Goal: Task Accomplishment & Management: Use online tool/utility

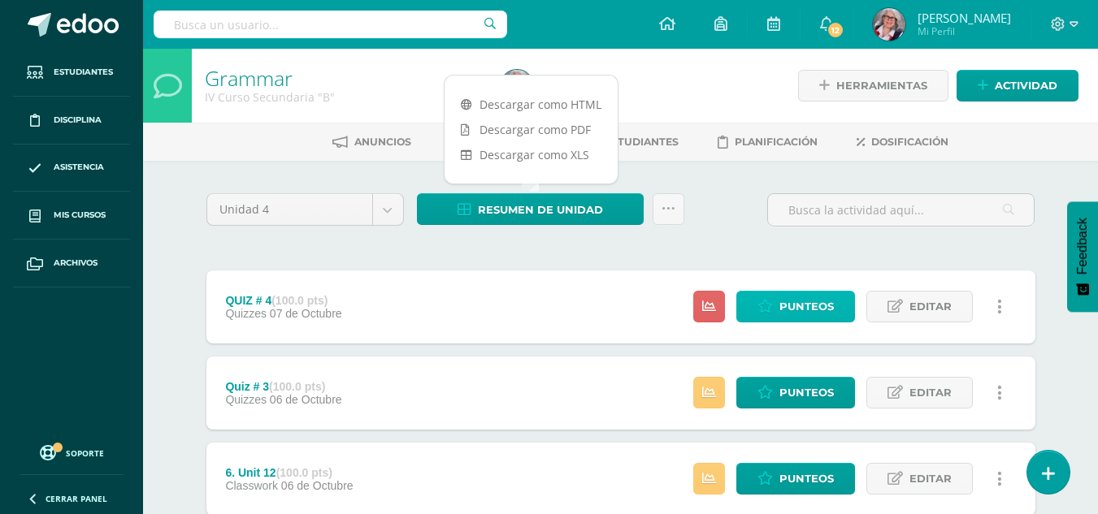
click at [805, 309] on span "Punteos" at bounding box center [806, 307] width 54 height 30
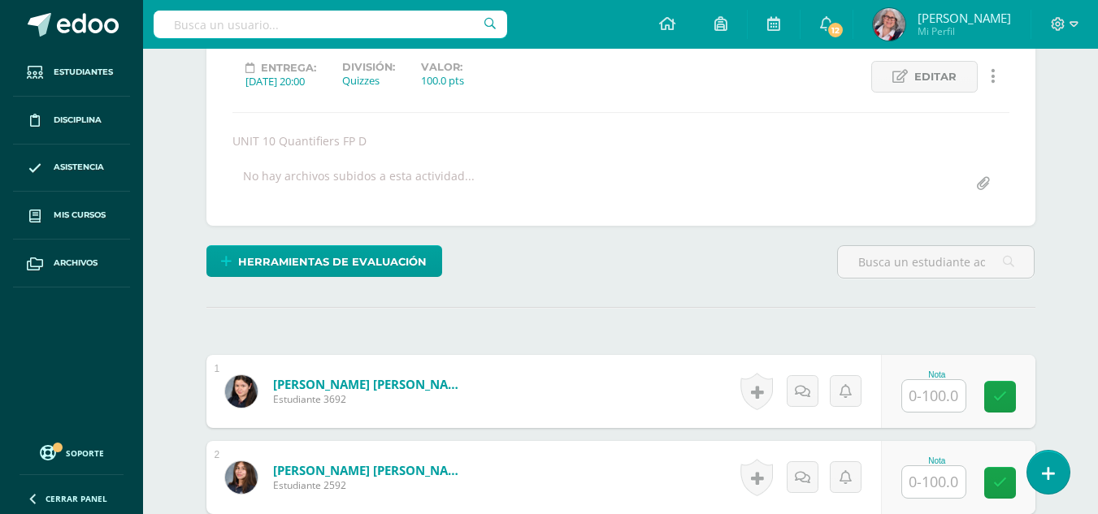
scroll to position [226, 0]
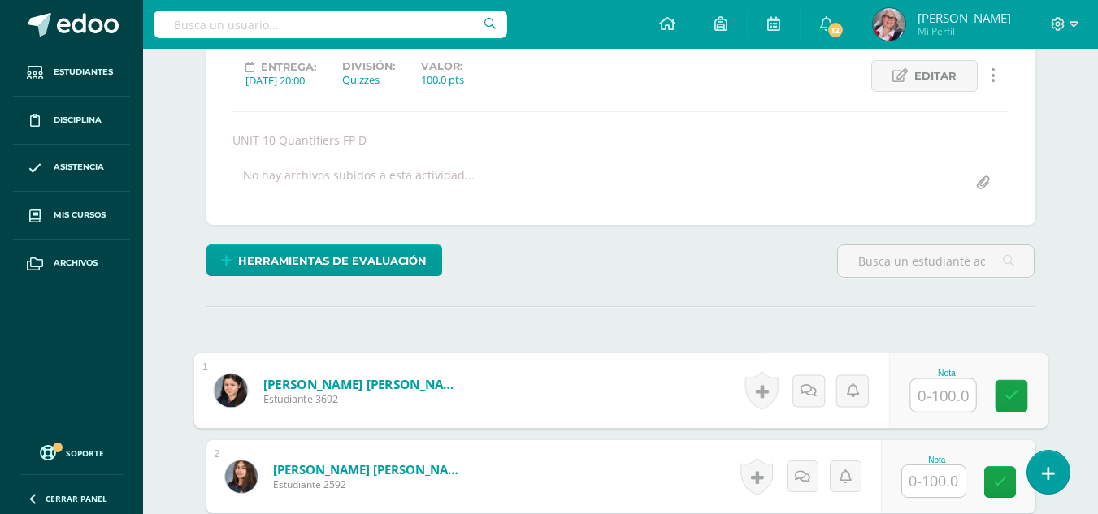
click at [930, 388] on input "text" at bounding box center [942, 395] width 65 height 33
type input "100"
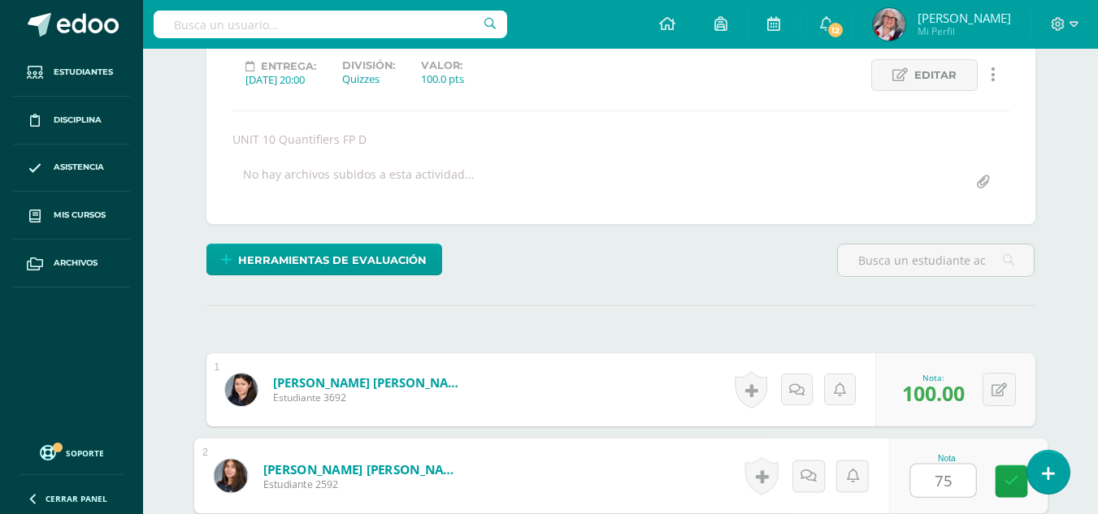
type input "75"
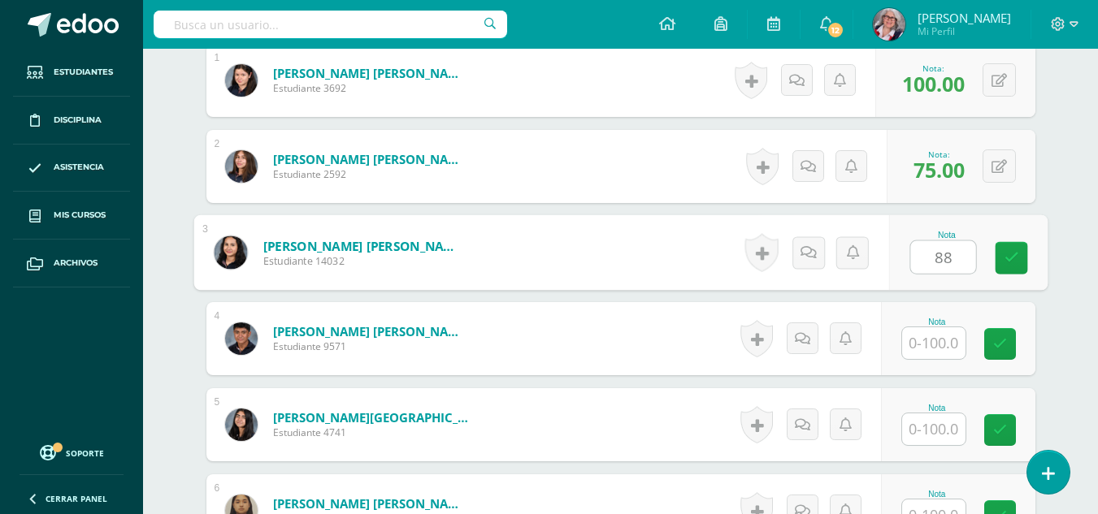
type input "88"
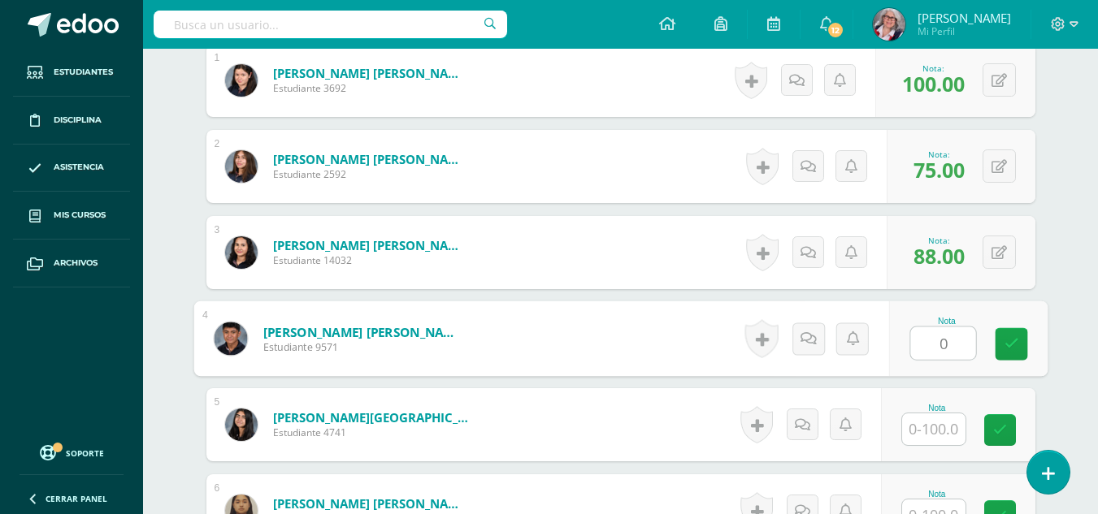
type input "0"
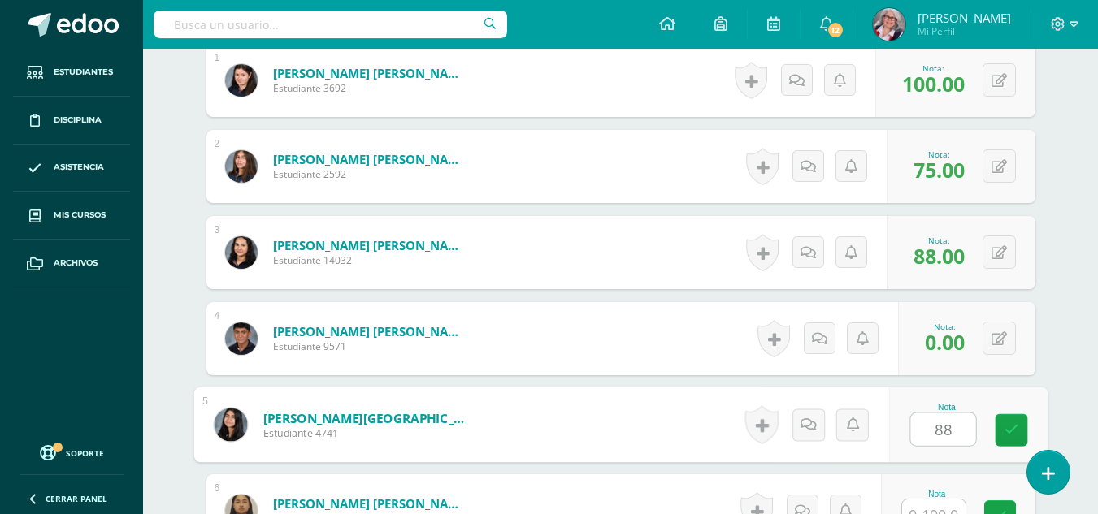
type input "88"
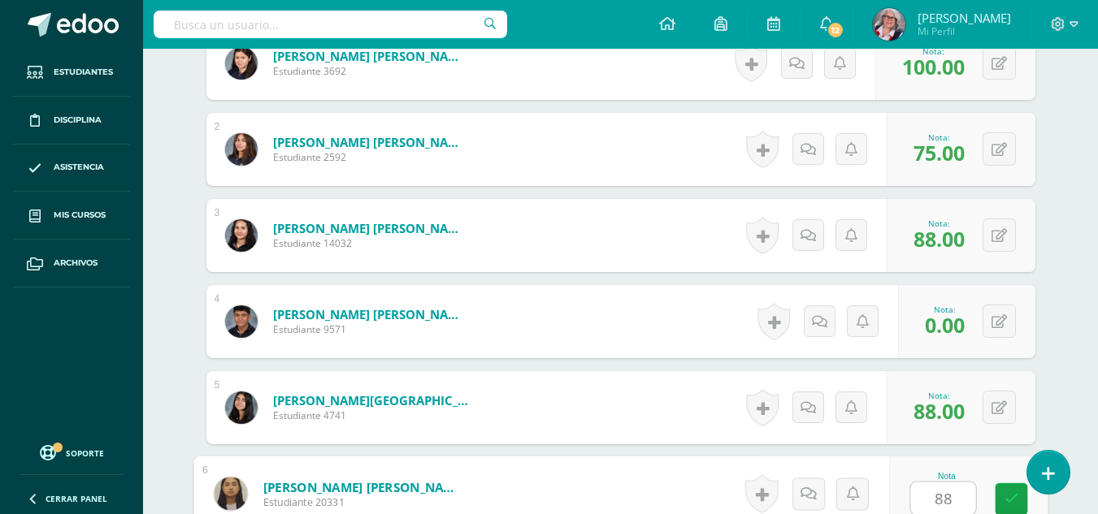
type input "88"
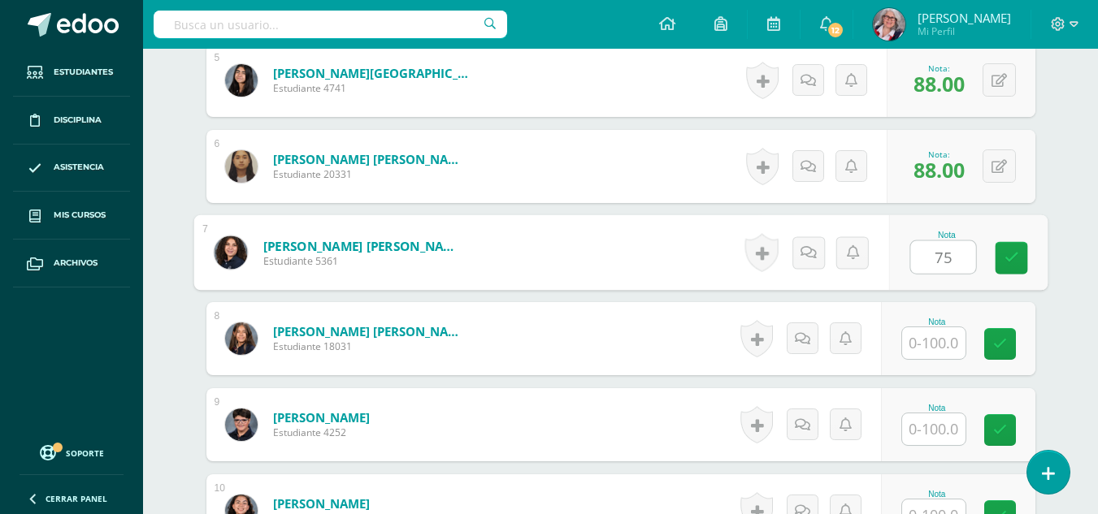
type input "75"
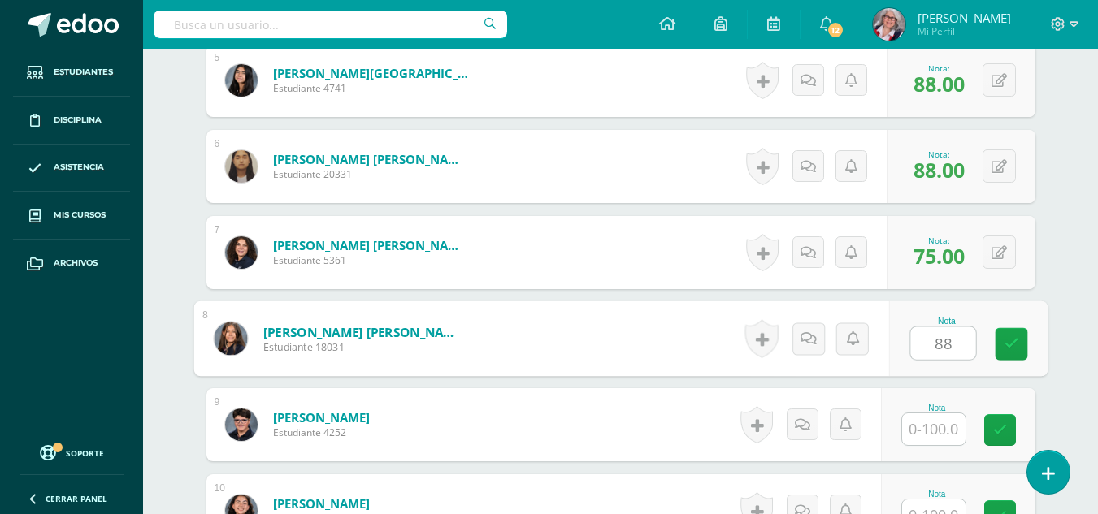
type input "88"
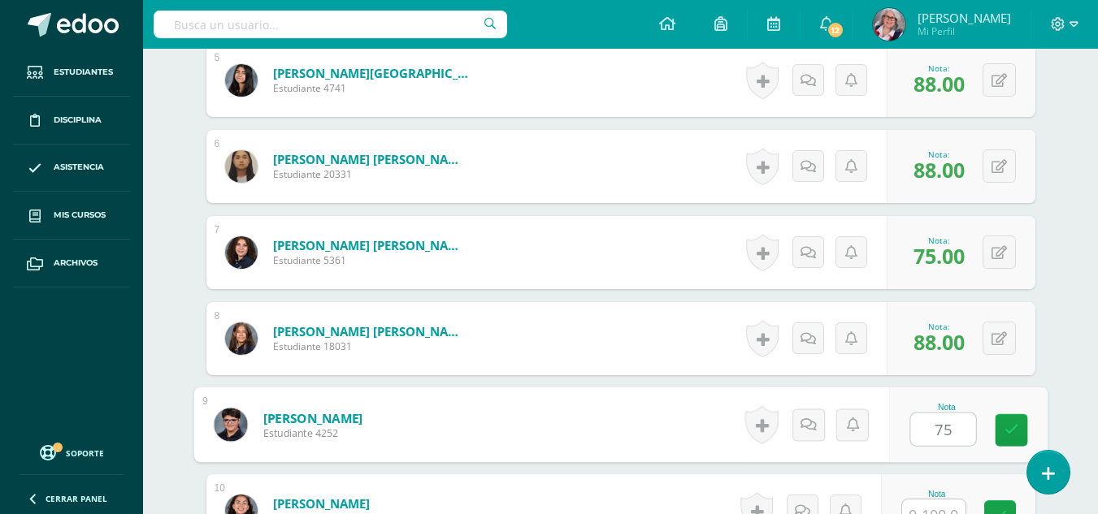
type input "75"
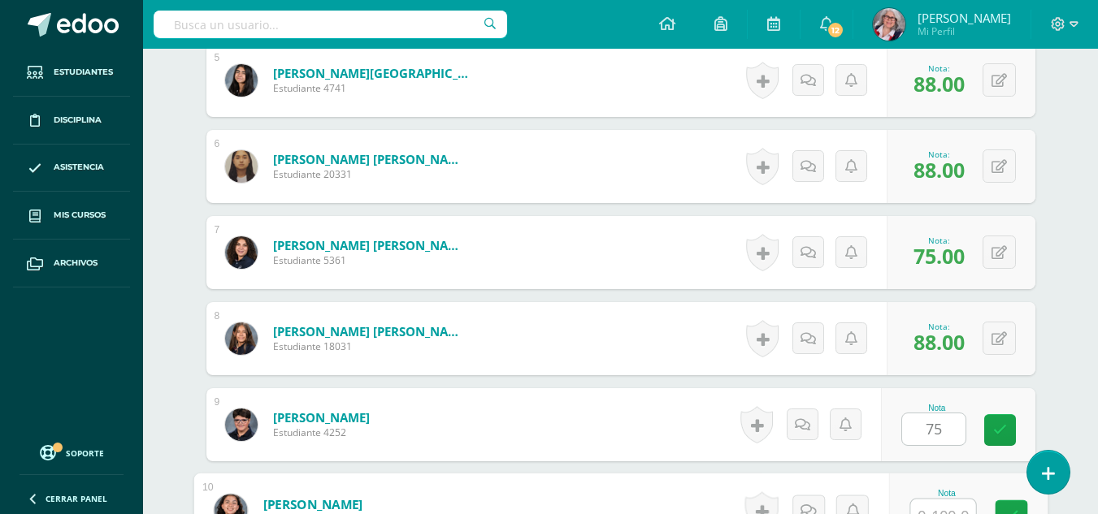
scroll to position [898, 0]
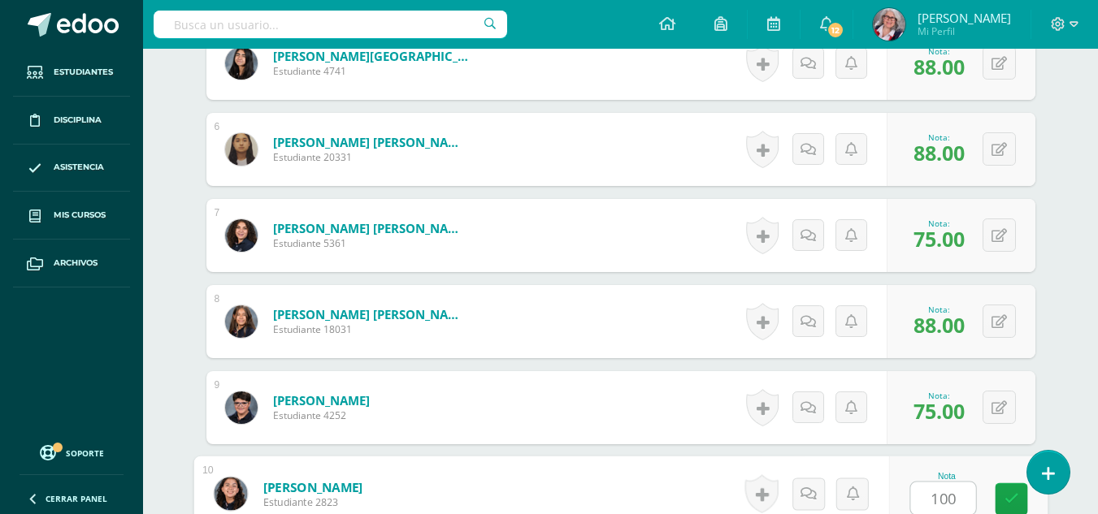
type input "100"
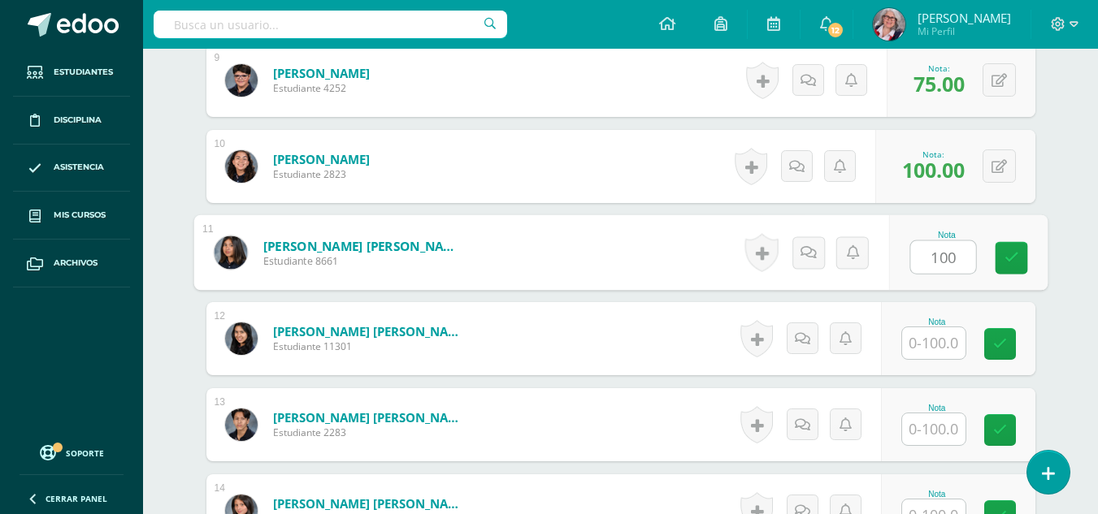
type input "100"
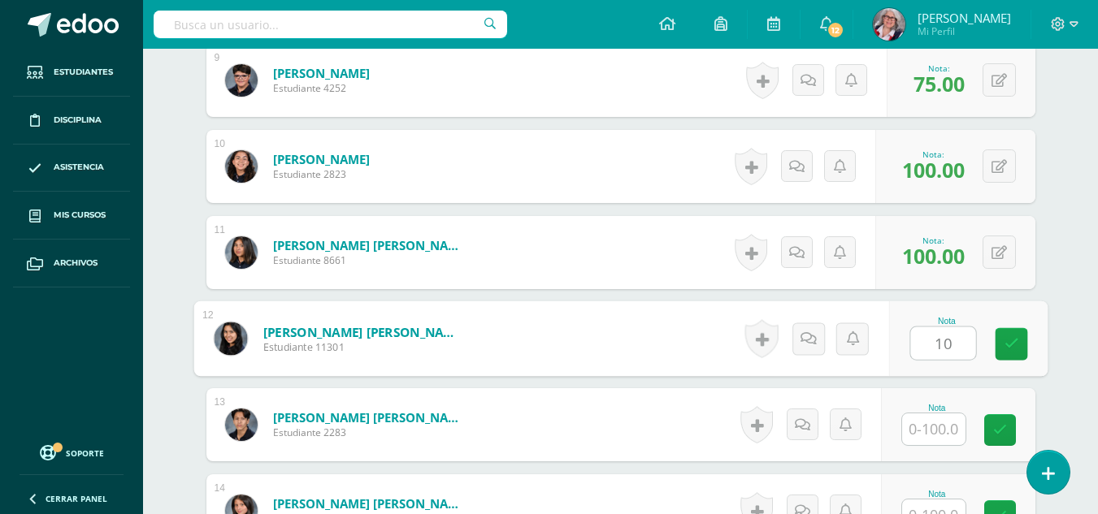
type input "1"
click at [1020, 348] on link at bounding box center [1011, 344] width 33 height 33
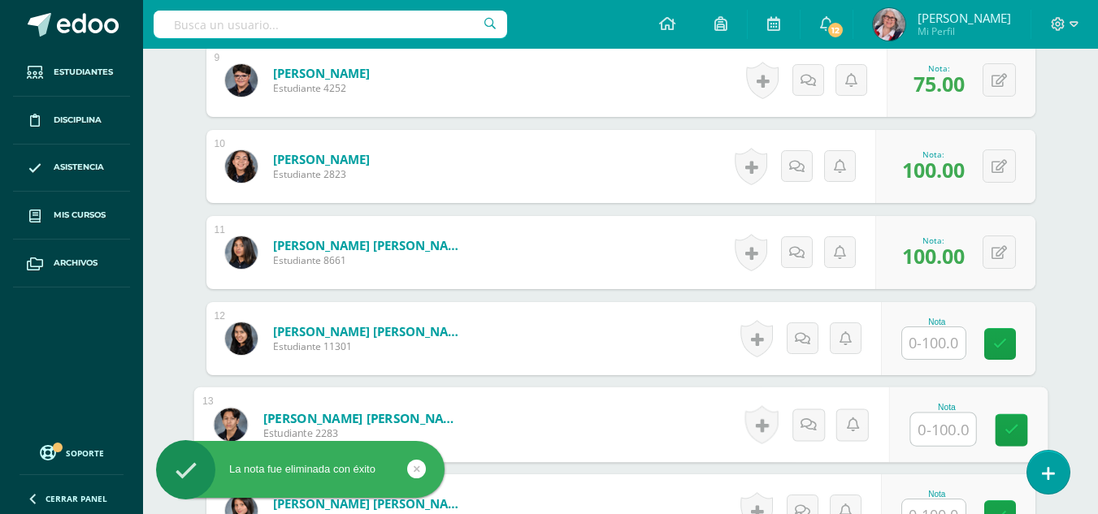
click at [944, 427] on input "text" at bounding box center [942, 430] width 65 height 33
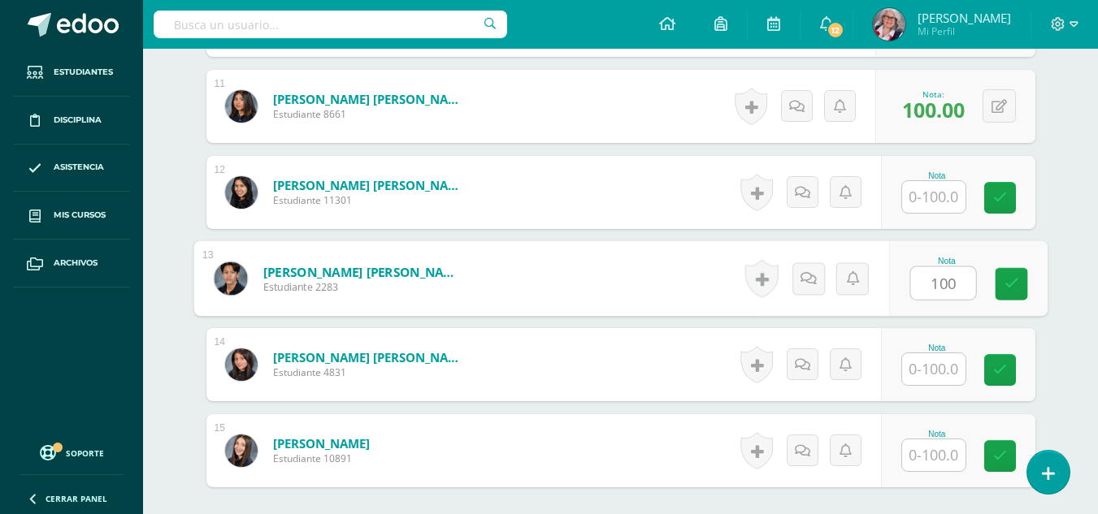
scroll to position [1372, 0]
type input "100"
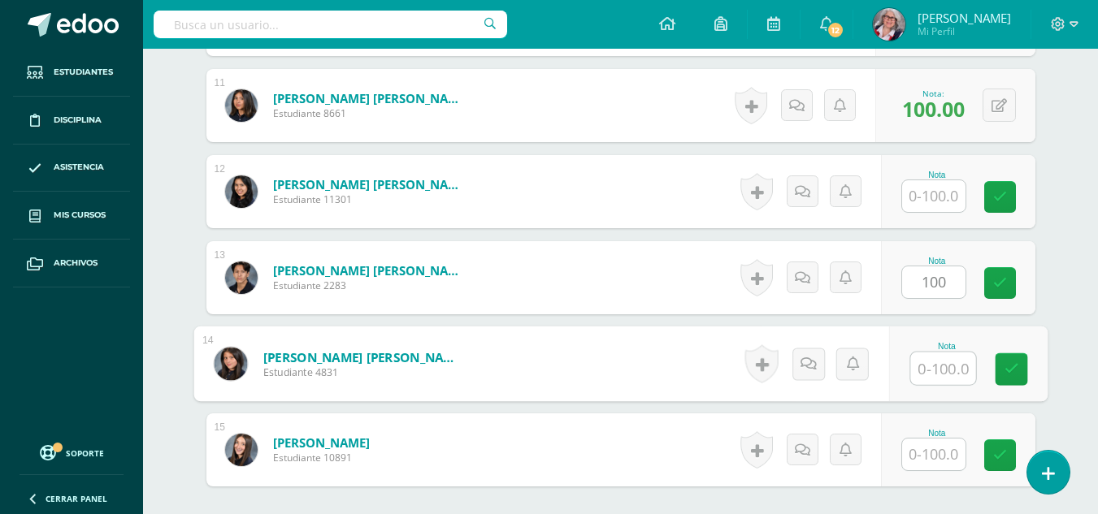
click at [947, 369] on input "text" at bounding box center [942, 369] width 65 height 33
type input "88"
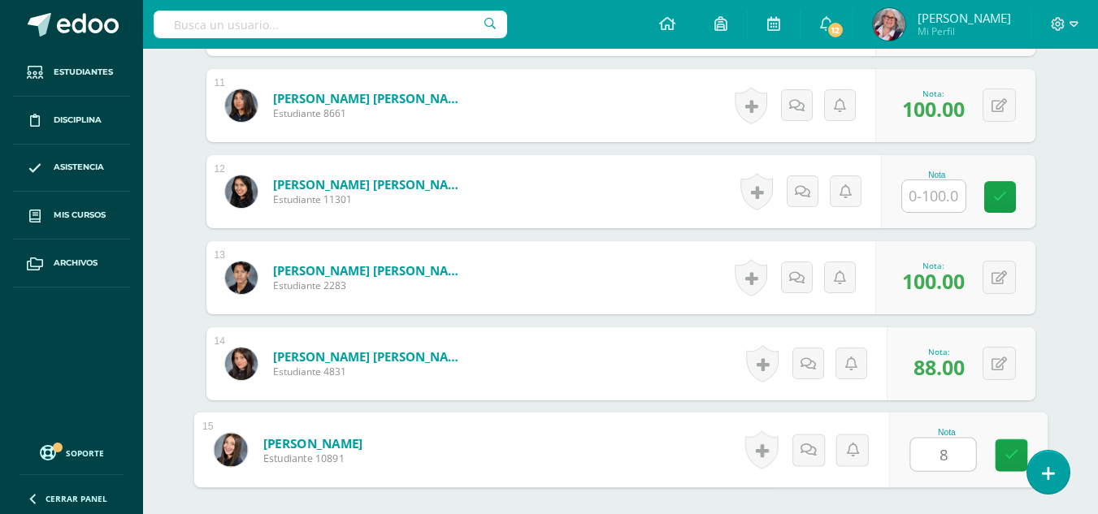
type input "88"
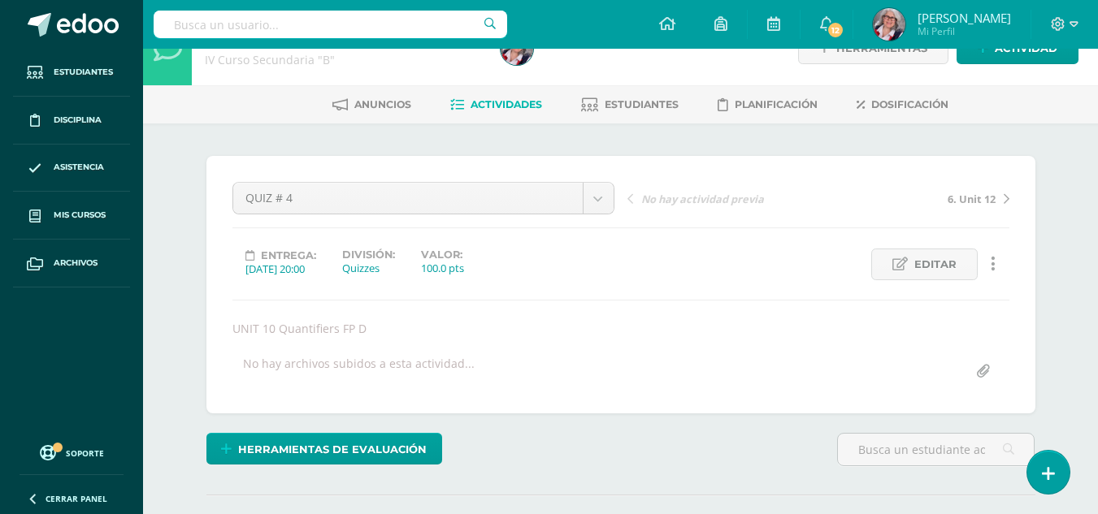
scroll to position [0, 0]
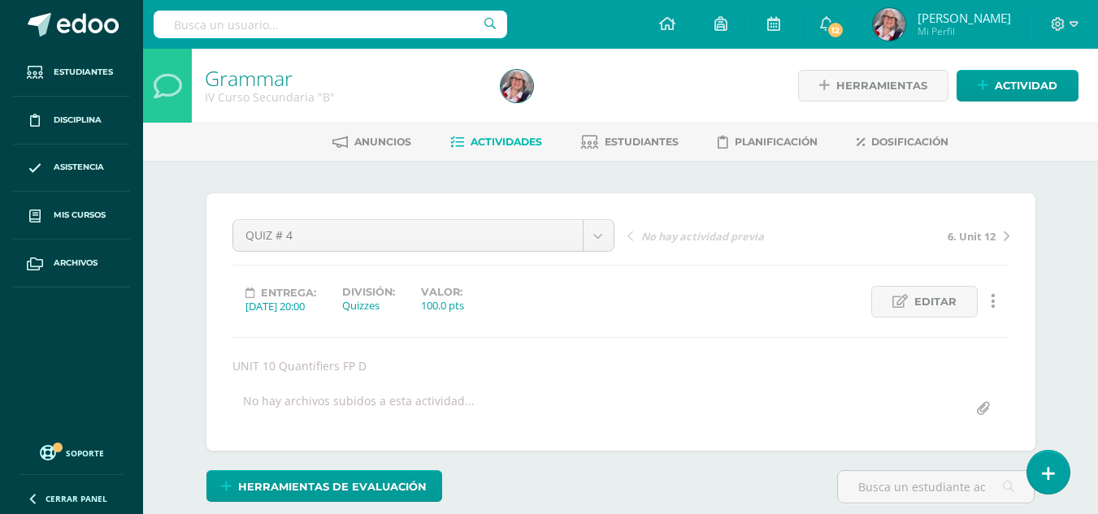
click at [972, 235] on span "6. Unit 12" at bounding box center [971, 236] width 48 height 15
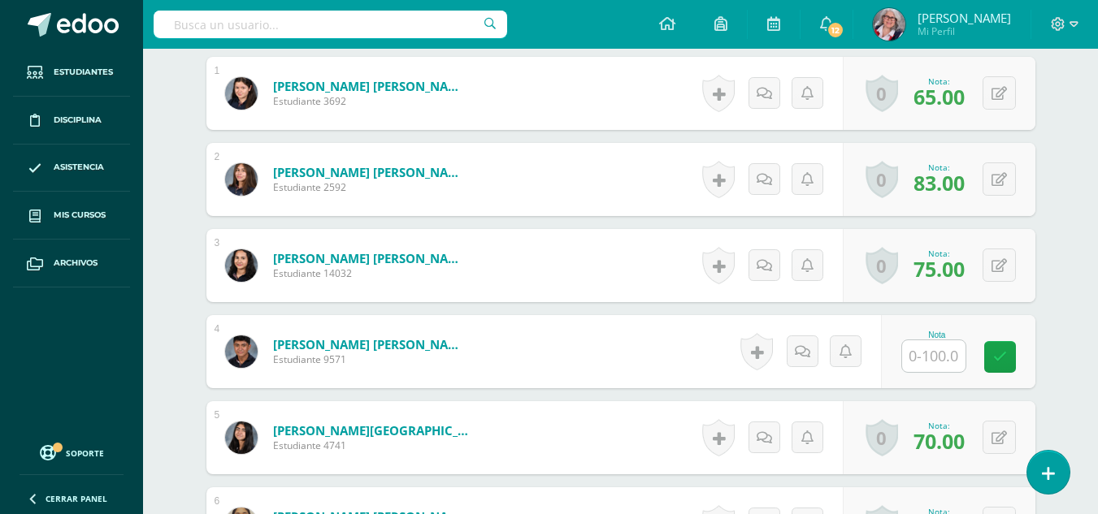
scroll to position [524, 0]
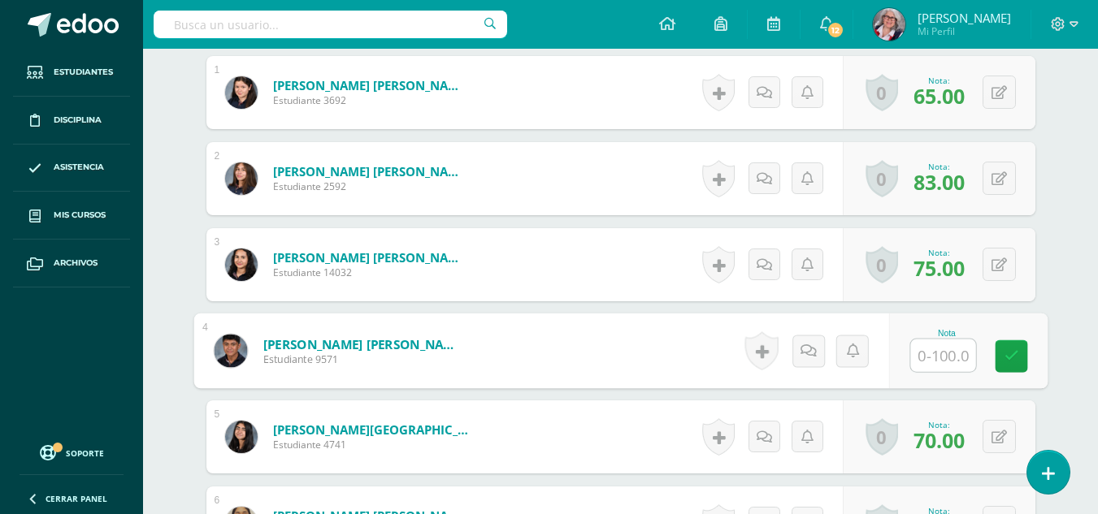
click at [962, 358] on input "text" at bounding box center [942, 356] width 65 height 33
type input "0"
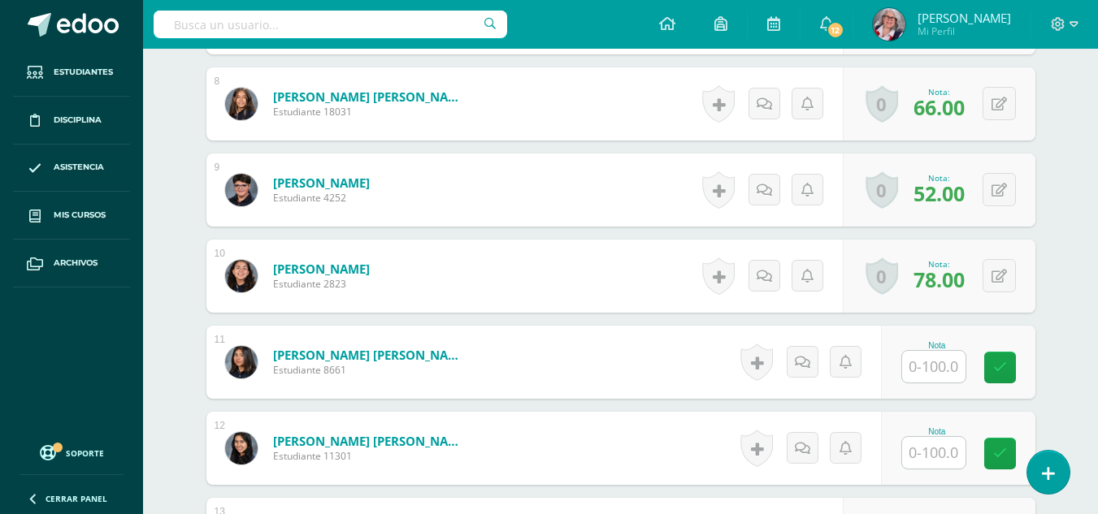
scroll to position [1116, 0]
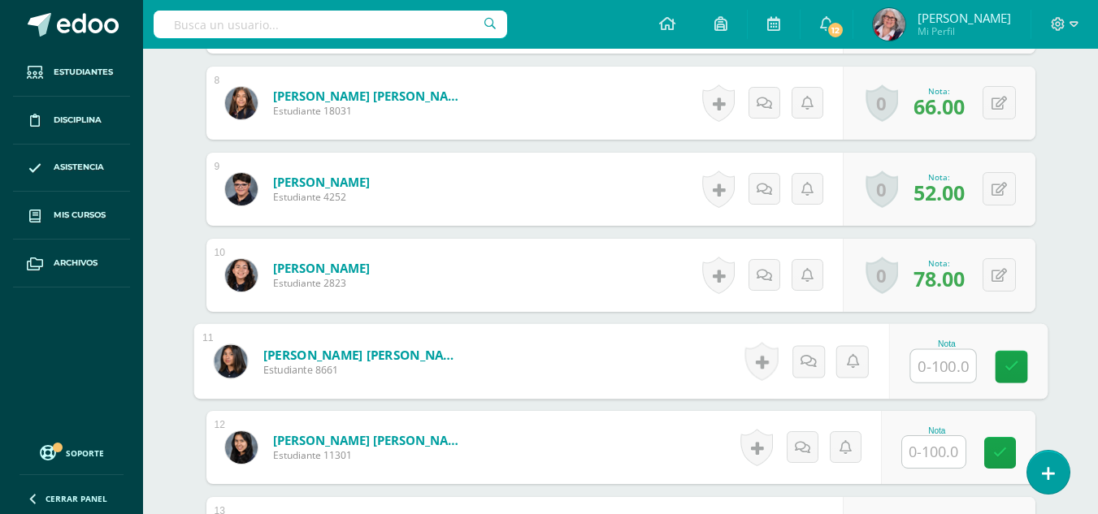
click at [948, 368] on input "text" at bounding box center [942, 366] width 65 height 33
type input "81"
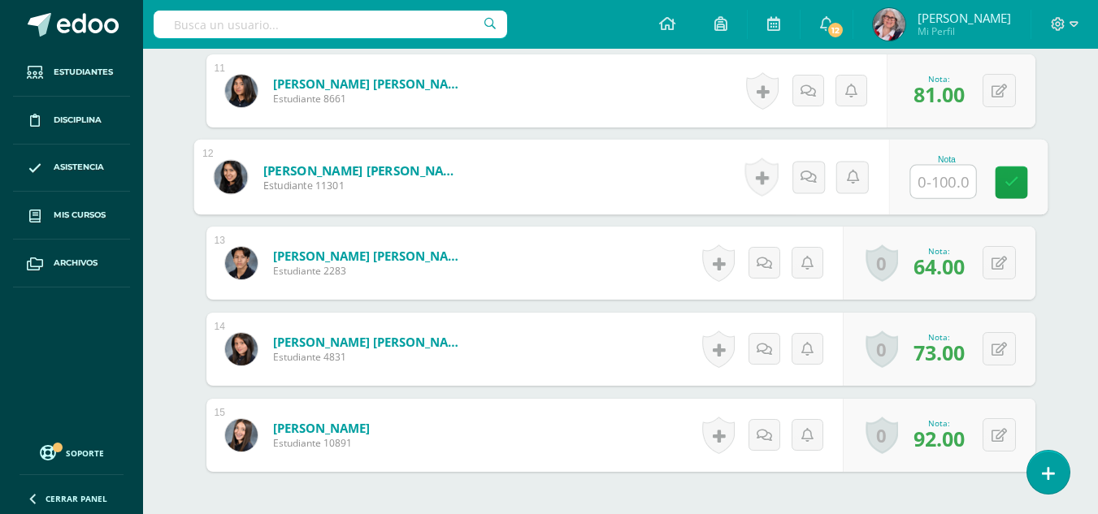
scroll to position [1380, 0]
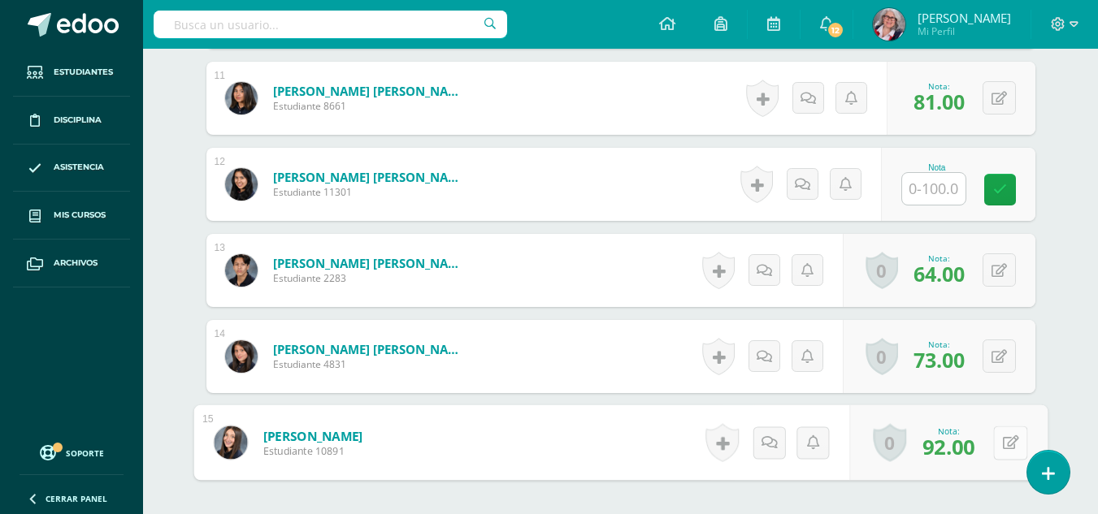
click at [997, 446] on button at bounding box center [1010, 443] width 34 height 34
type input "65"
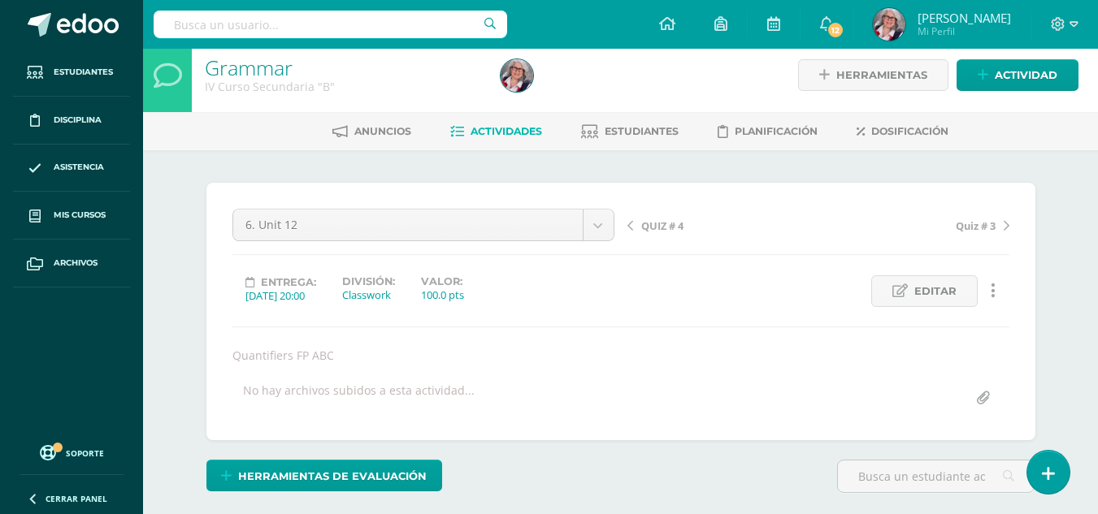
scroll to position [0, 0]
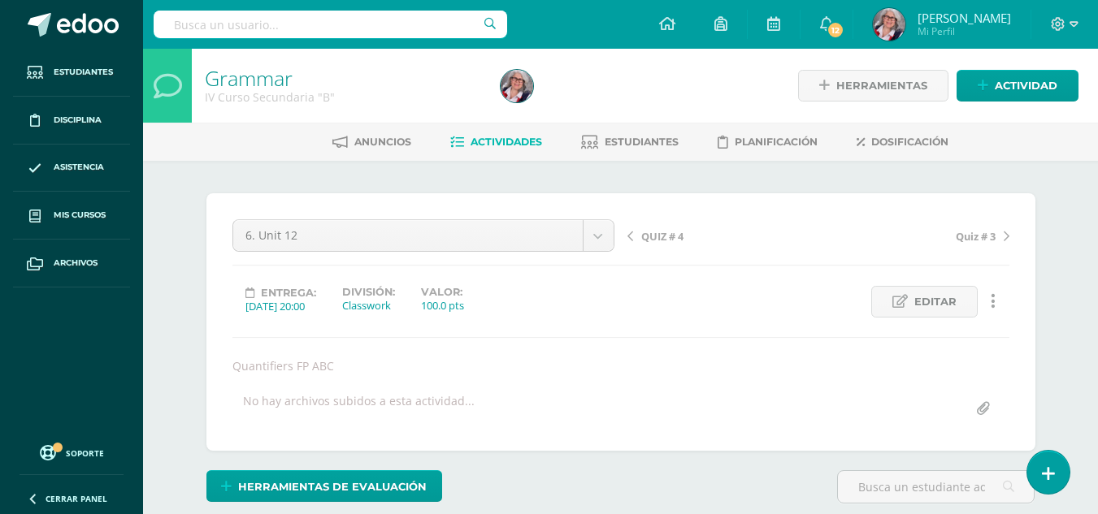
click at [977, 236] on span "Quiz # 3" at bounding box center [976, 236] width 40 height 15
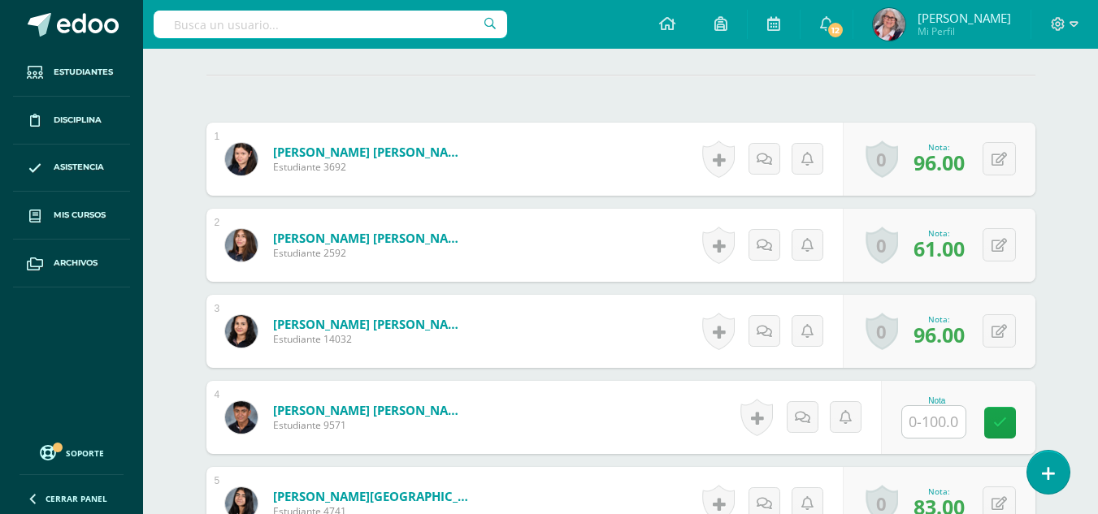
scroll to position [458, 0]
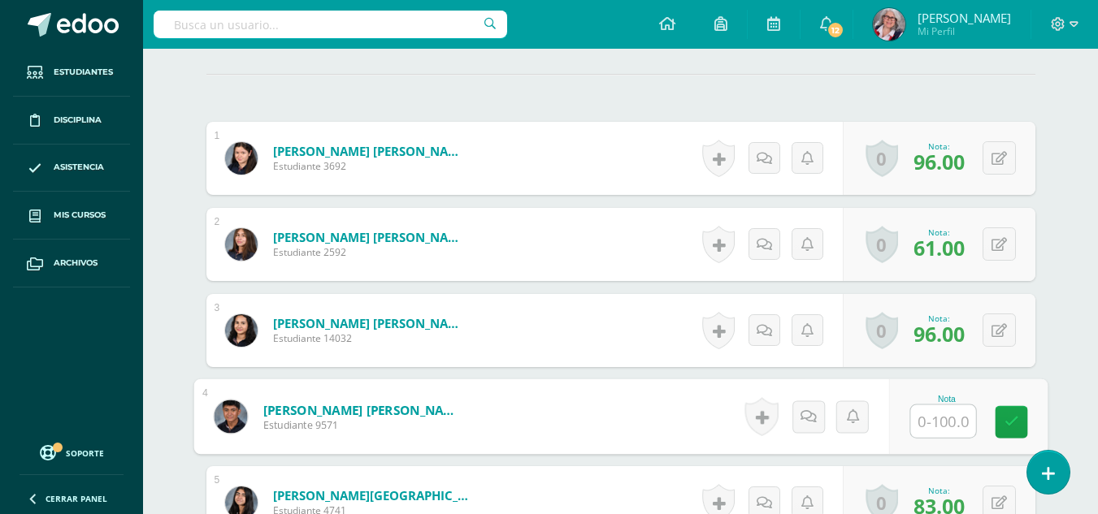
click at [930, 422] on input "text" at bounding box center [942, 421] width 65 height 33
type input "0"
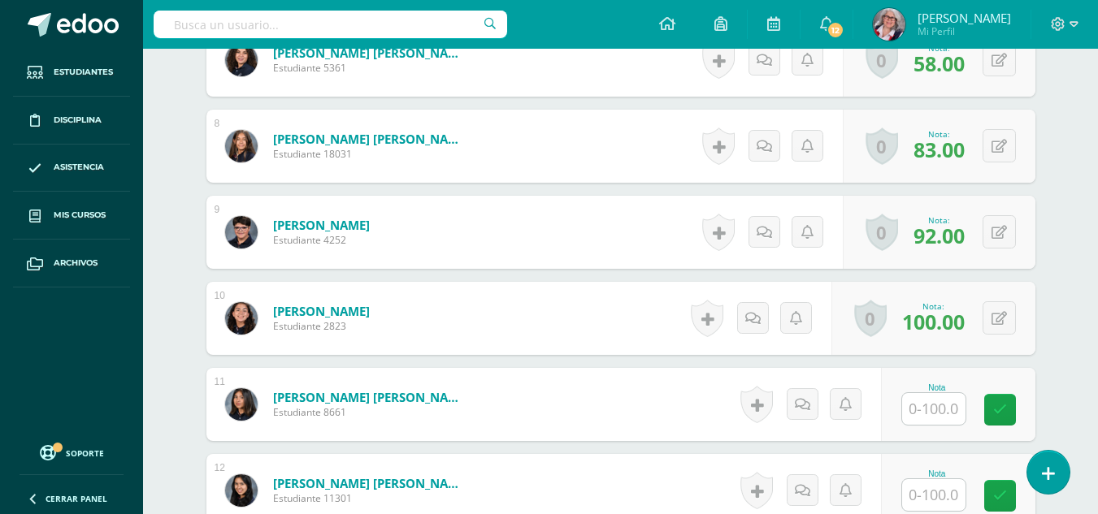
scroll to position [1074, 0]
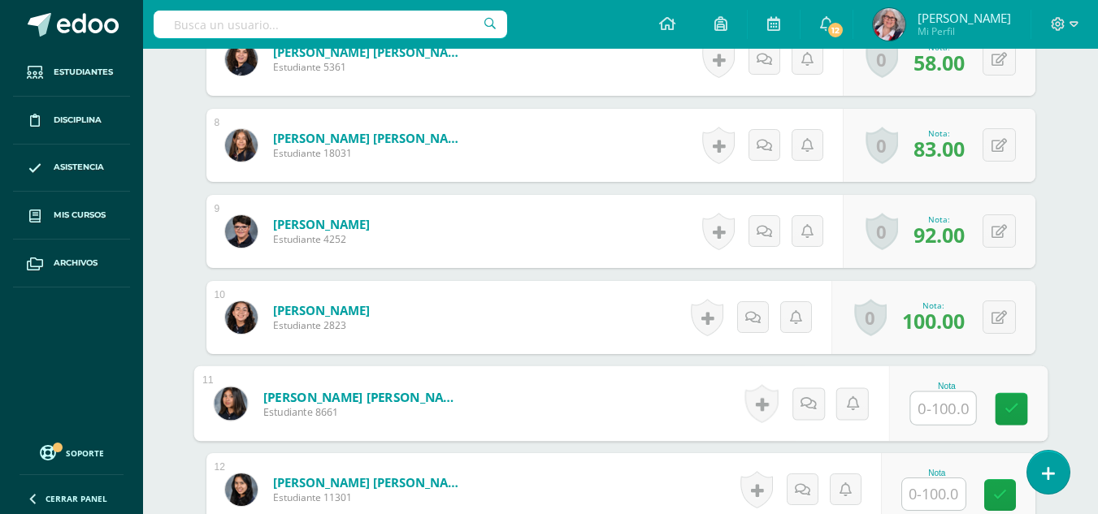
click at [935, 406] on input "text" at bounding box center [942, 408] width 65 height 33
type input "5"
type input "100"
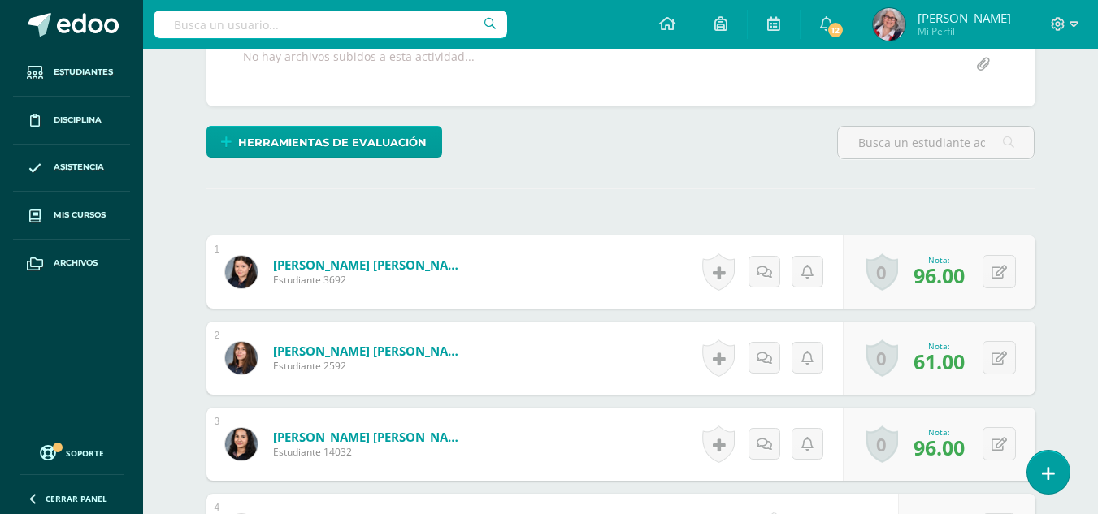
scroll to position [0, 0]
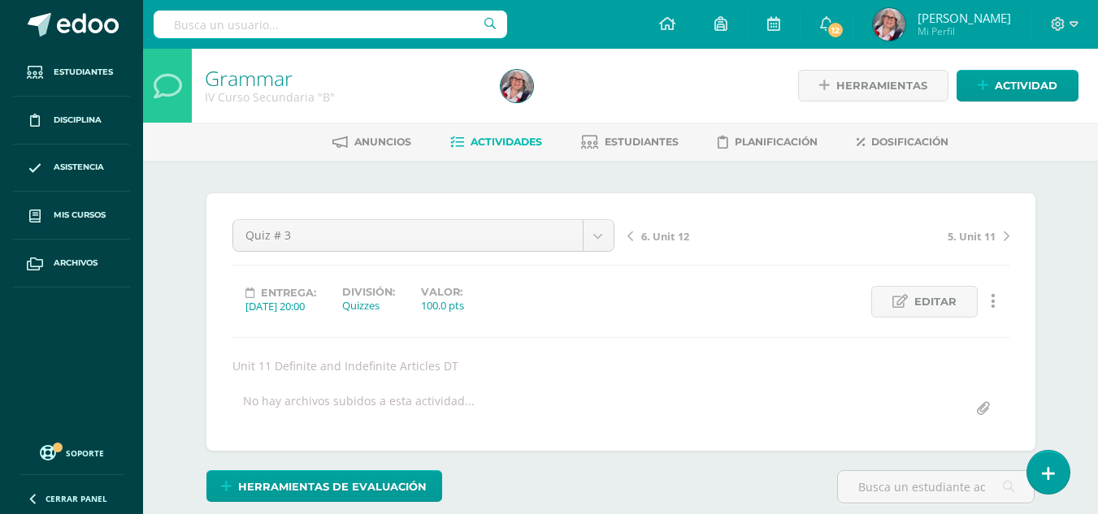
click at [502, 143] on span "Actividades" at bounding box center [506, 142] width 72 height 12
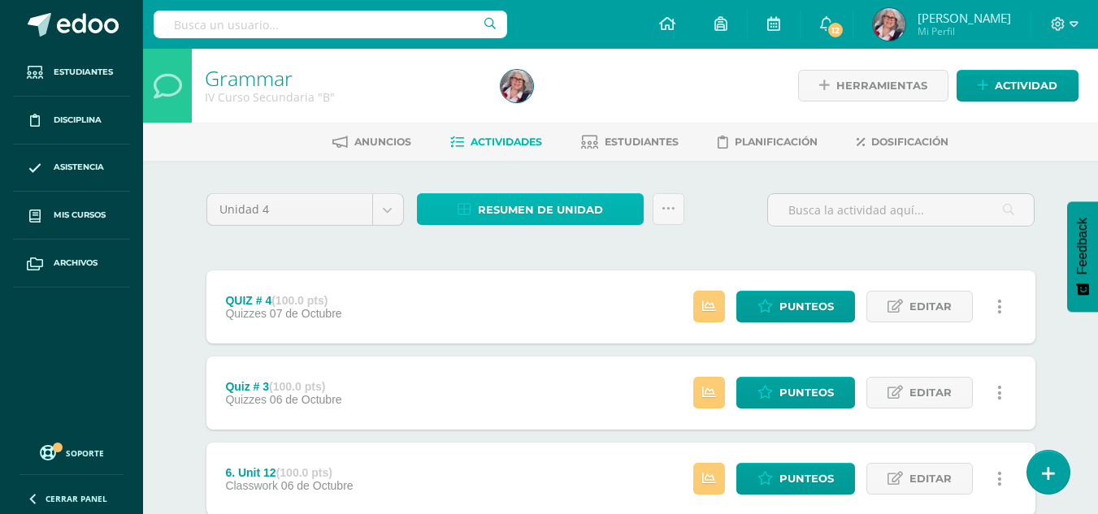
click at [574, 213] on span "Resumen de unidad" at bounding box center [540, 210] width 125 height 30
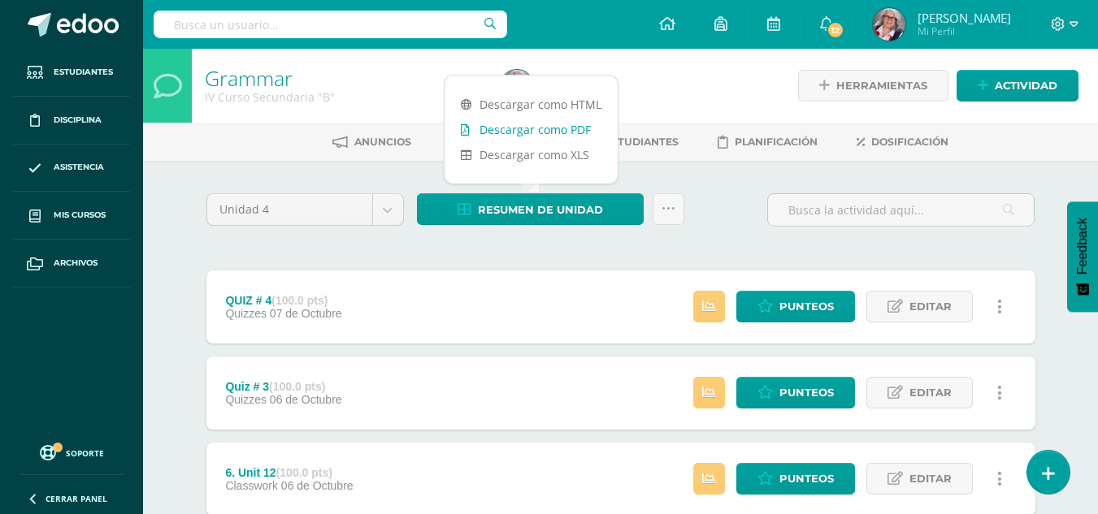
click at [553, 128] on link "Descargar como PDF" at bounding box center [530, 129] width 173 height 25
click at [716, 62] on div at bounding box center [645, 86] width 302 height 74
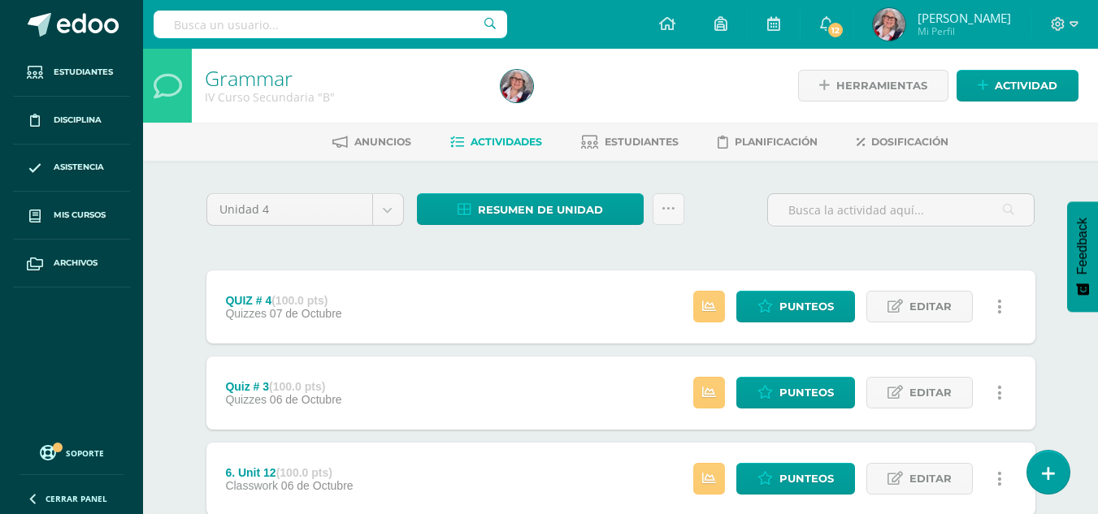
click at [478, 137] on span "Actividades" at bounding box center [506, 142] width 72 height 12
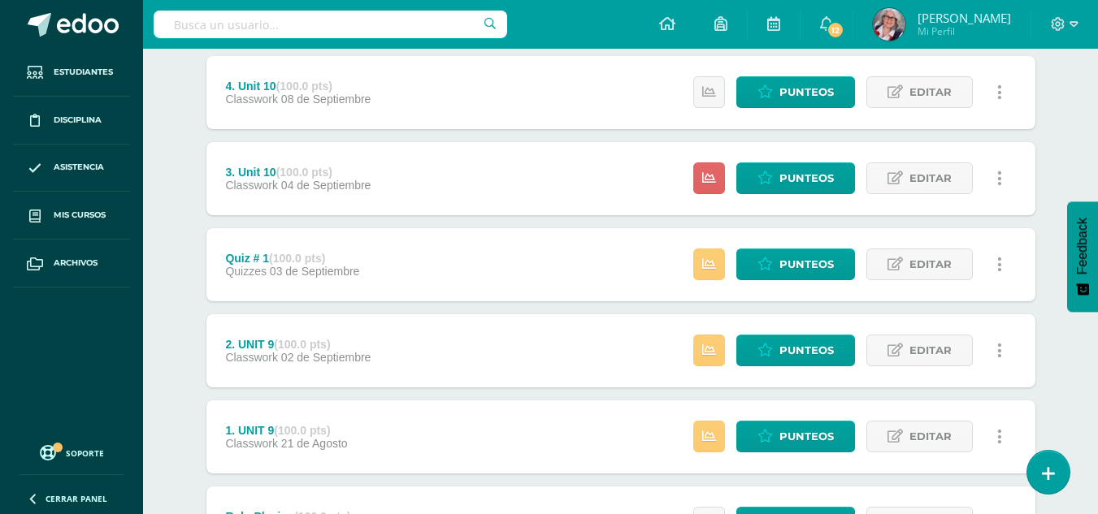
scroll to position [644, 0]
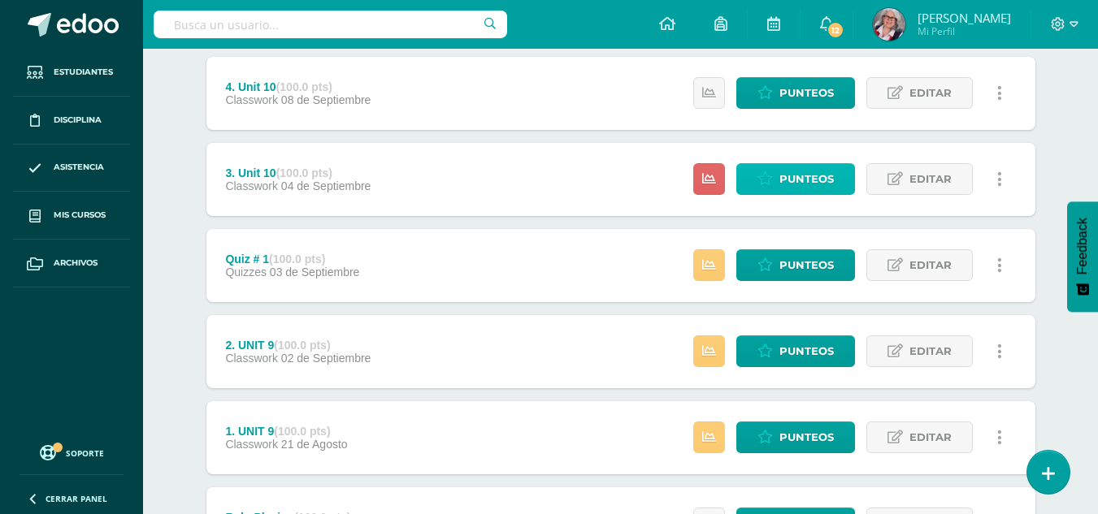
click at [801, 175] on span "Punteos" at bounding box center [806, 179] width 54 height 30
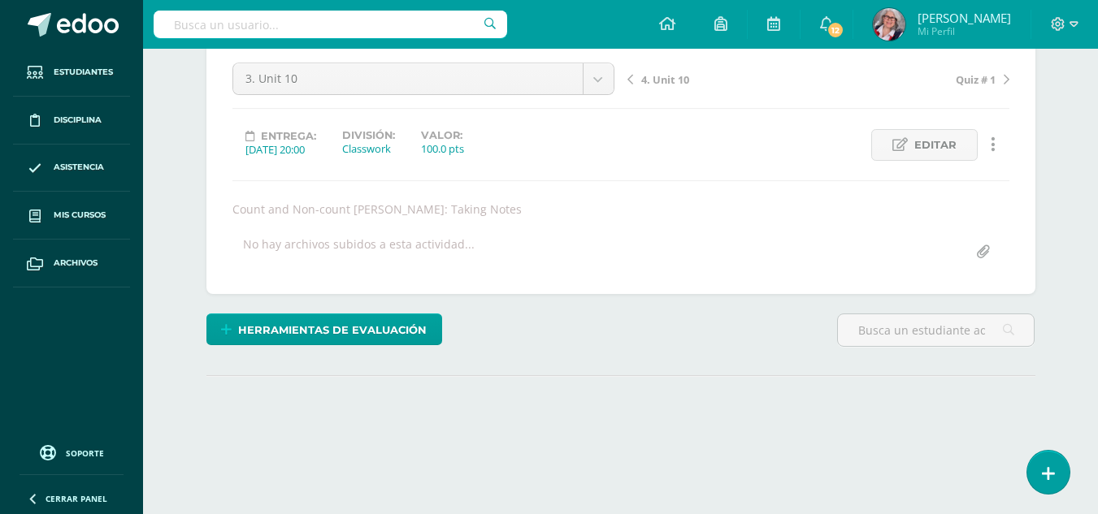
scroll to position [242, 0]
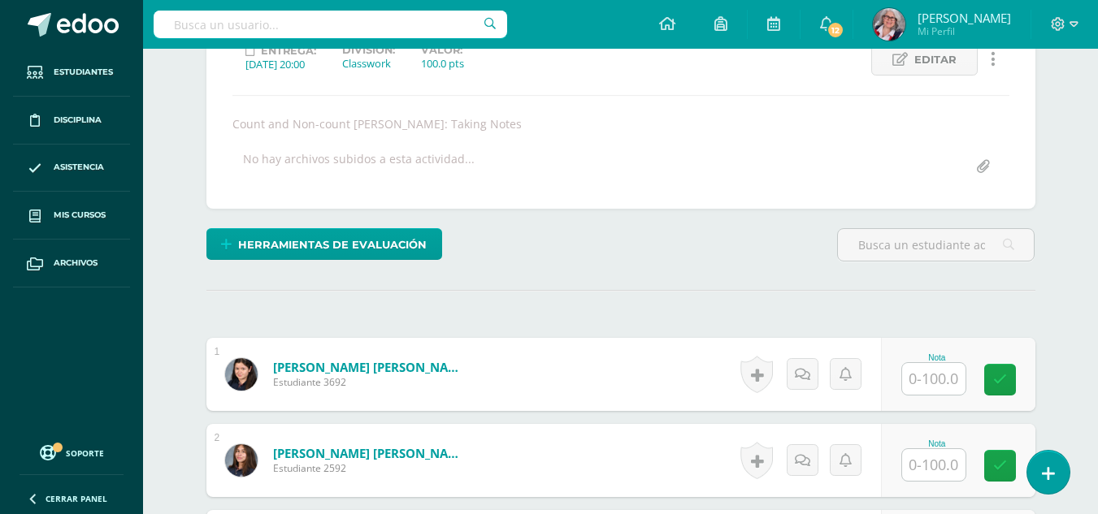
drag, startPoint x: 0, startPoint y: 0, endPoint x: 772, endPoint y: 159, distance: 788.1
click at [772, 159] on div "No hay archivos subidos a esta actividad..." at bounding box center [621, 167] width 790 height 32
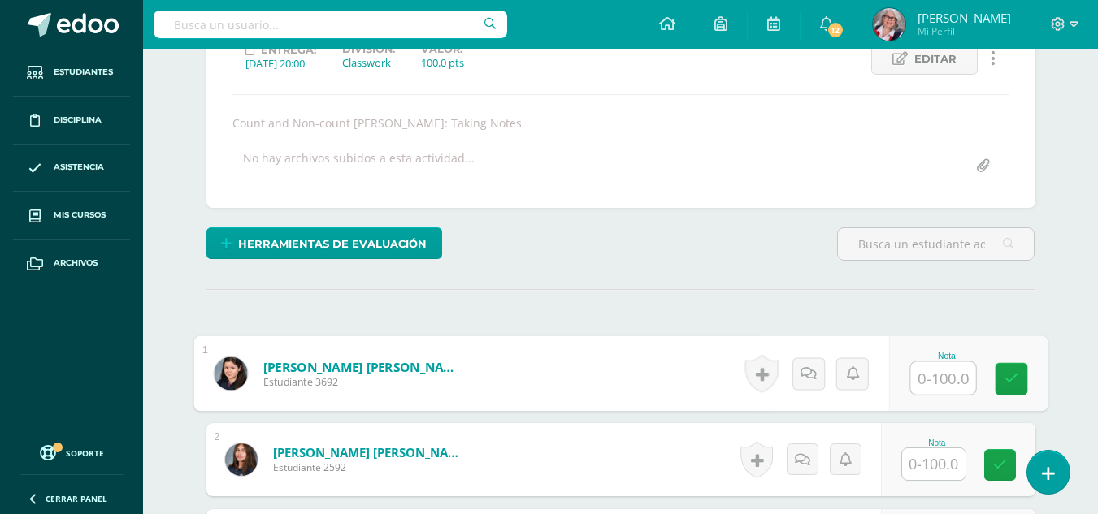
click at [959, 375] on input "text" at bounding box center [942, 378] width 65 height 33
type input "100"
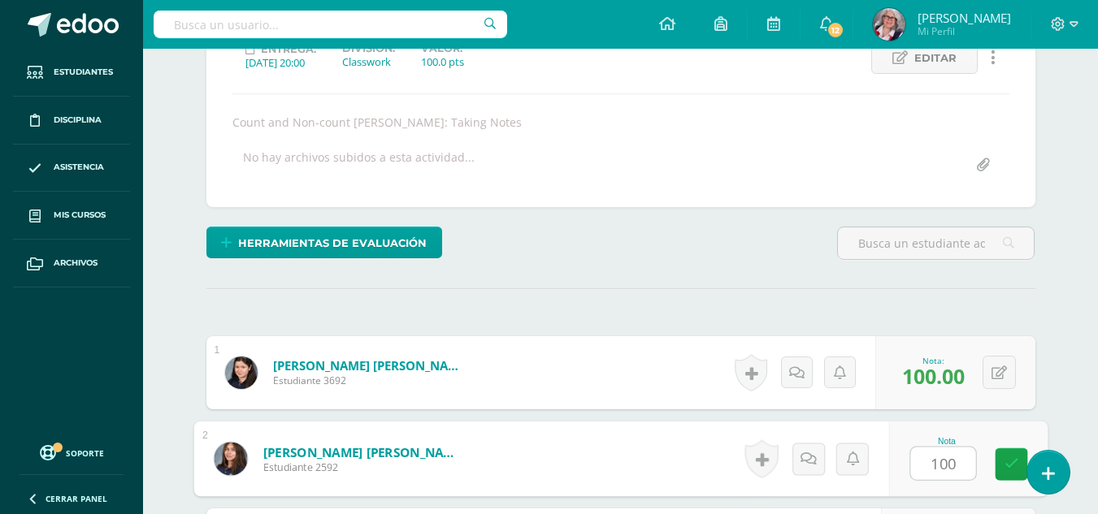
type input "100"
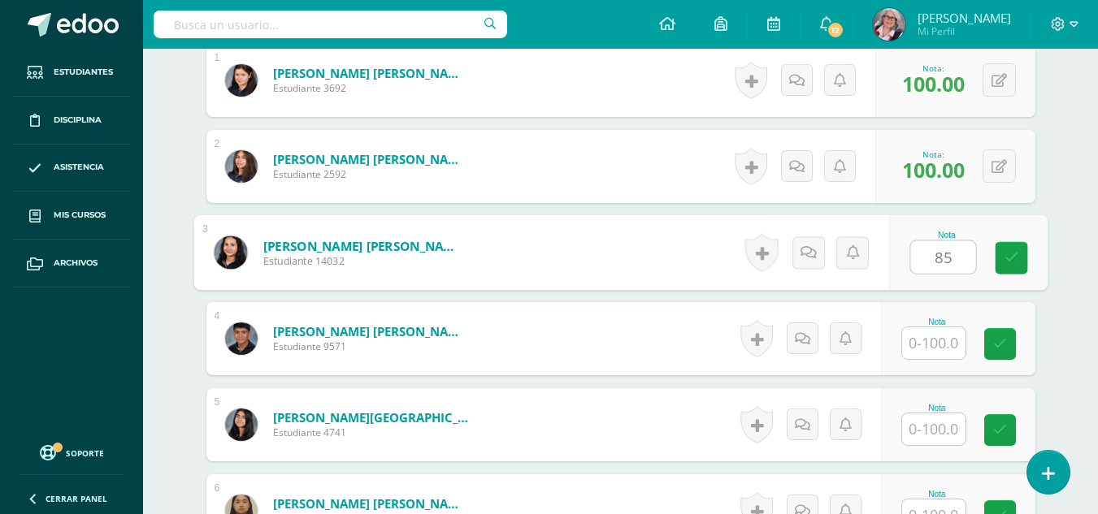
type input "85"
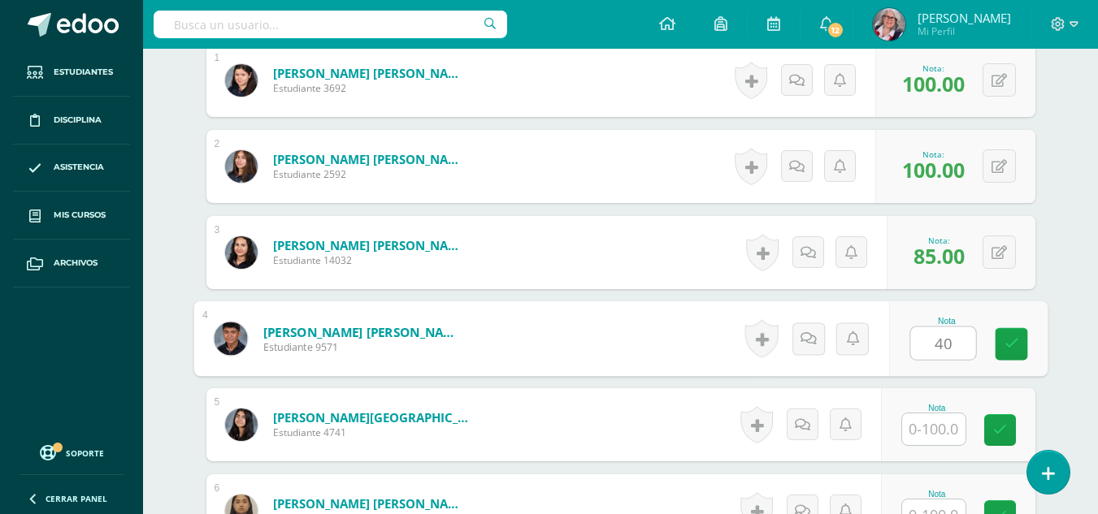
type input "40"
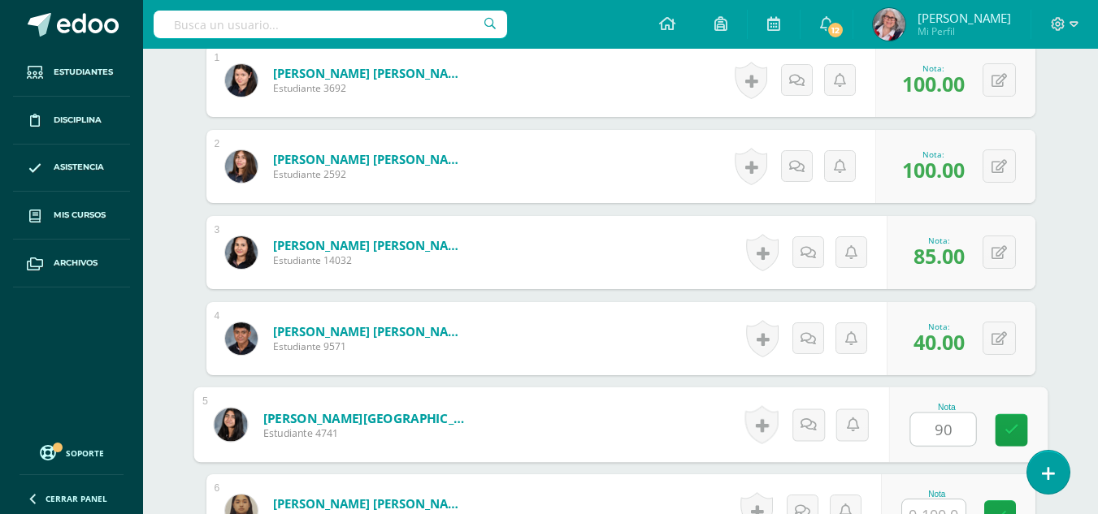
type input "90"
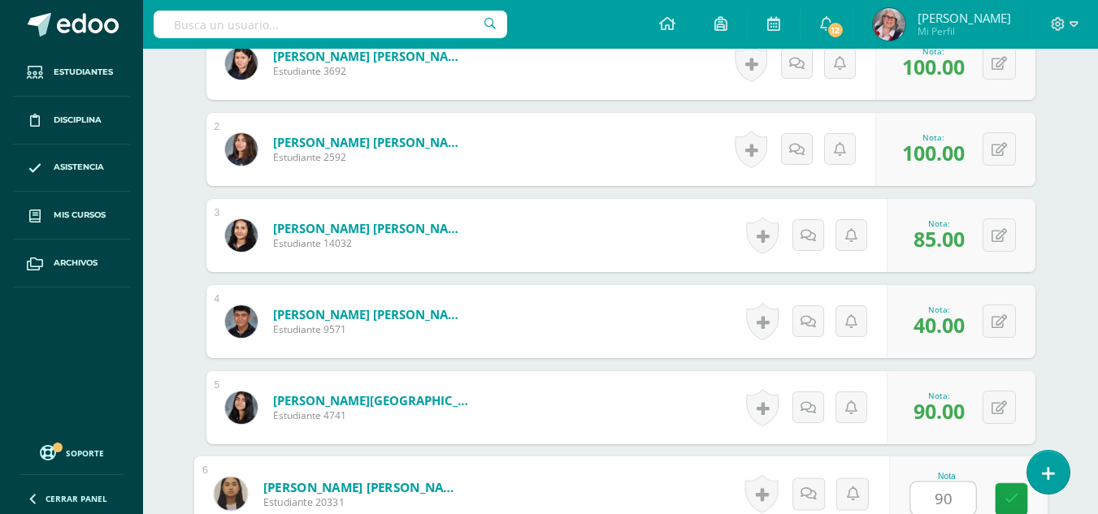
type input "90"
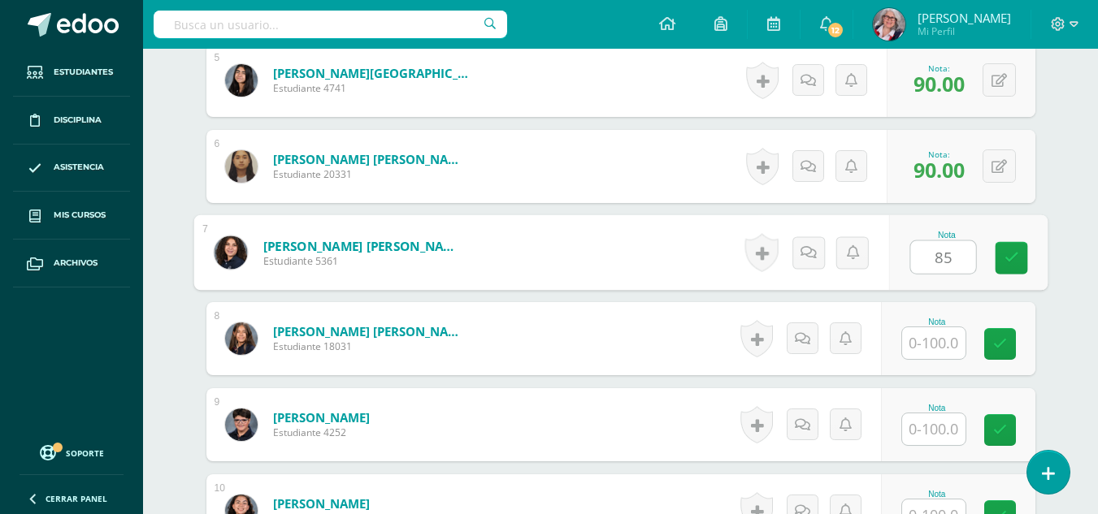
type input "85"
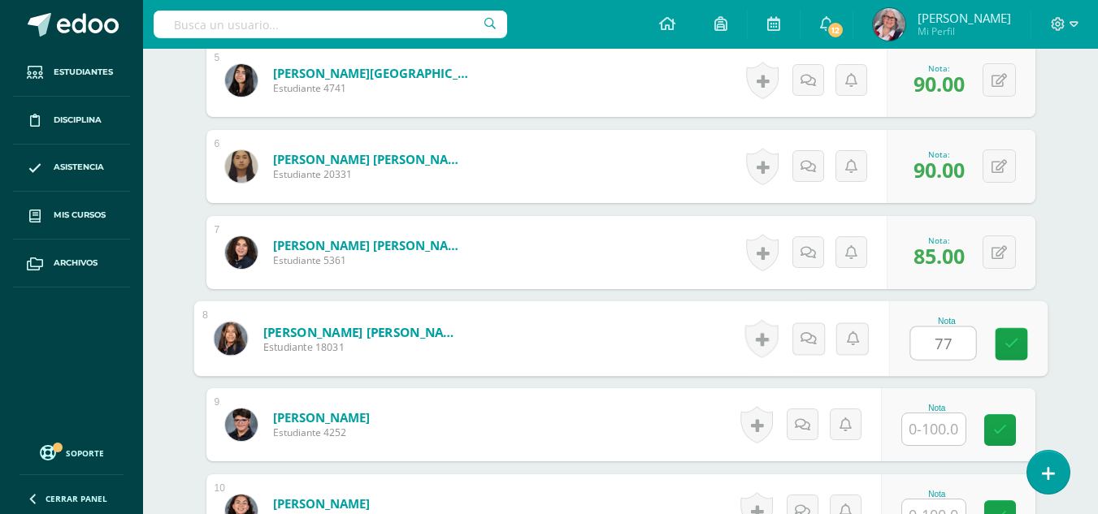
type input "77"
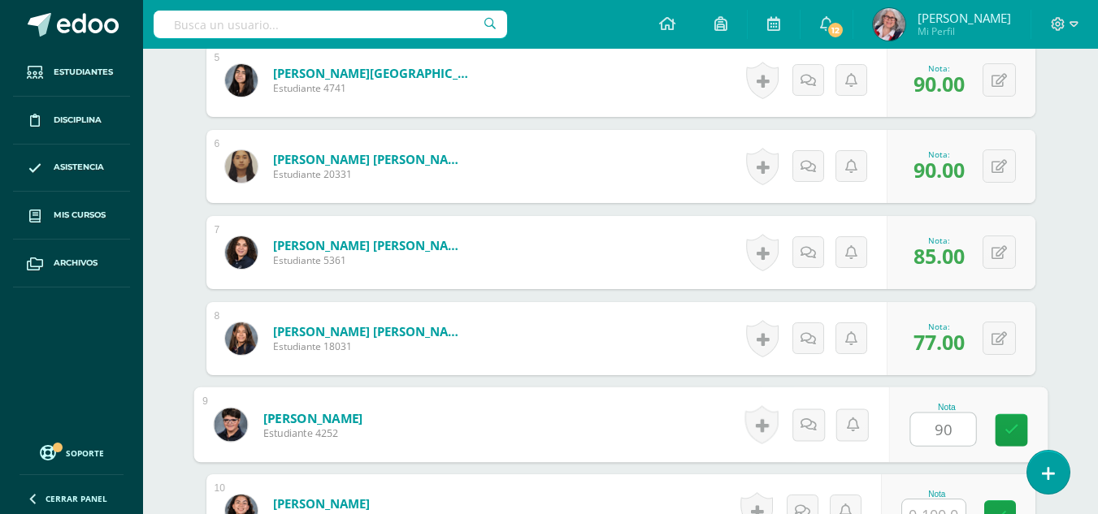
type input "90"
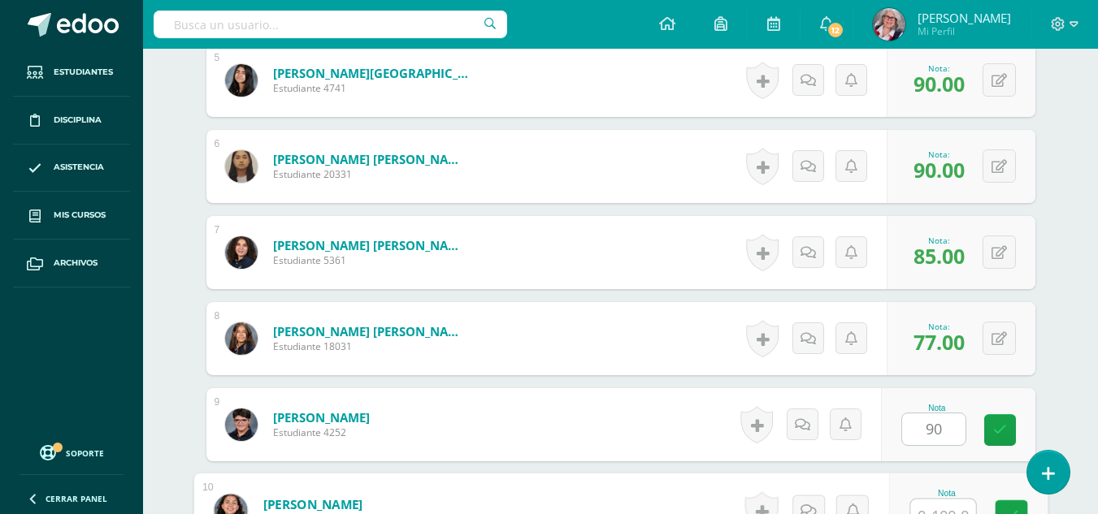
scroll to position [898, 0]
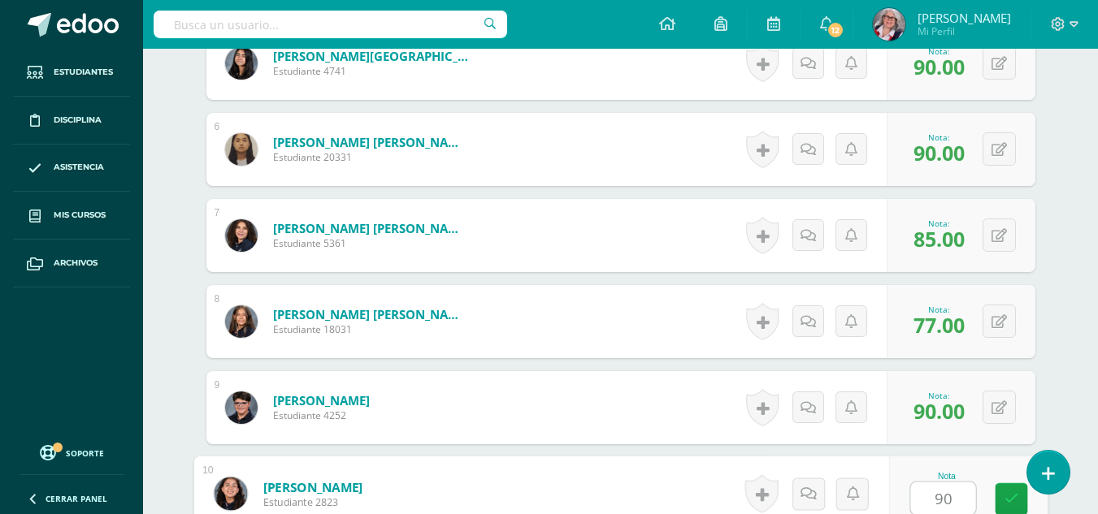
type input "90"
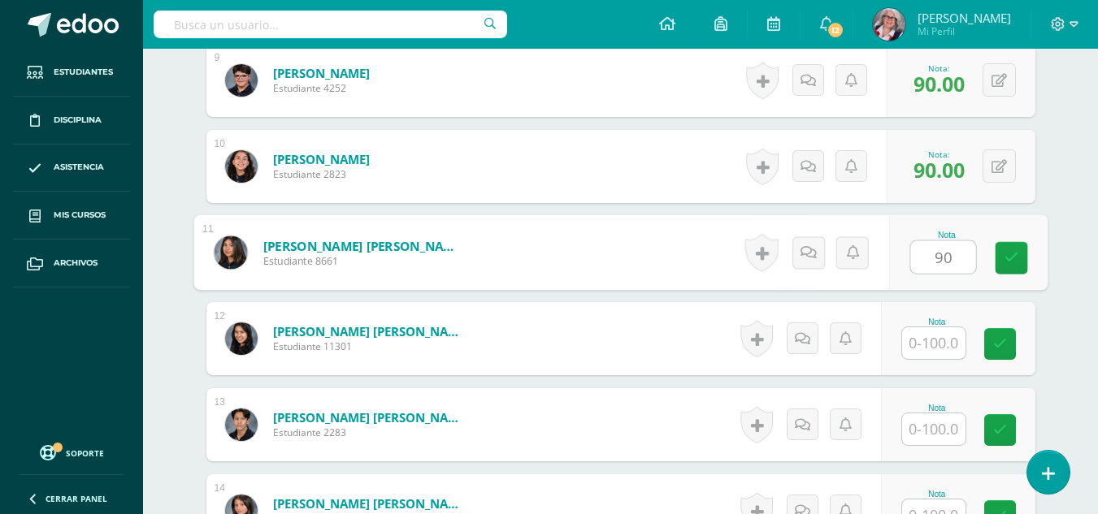
type input "90"
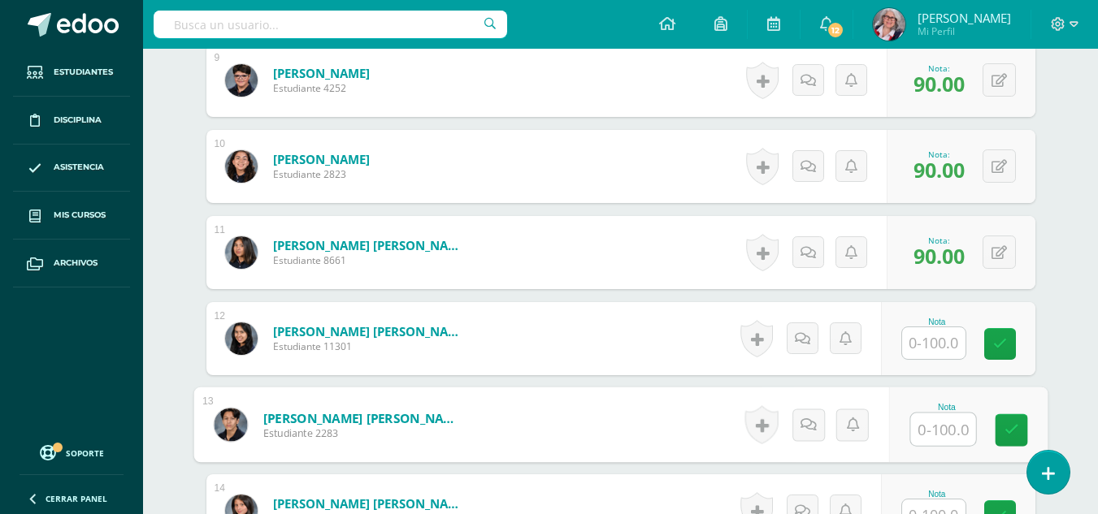
click at [933, 425] on input "text" at bounding box center [942, 430] width 65 height 33
type input "40"
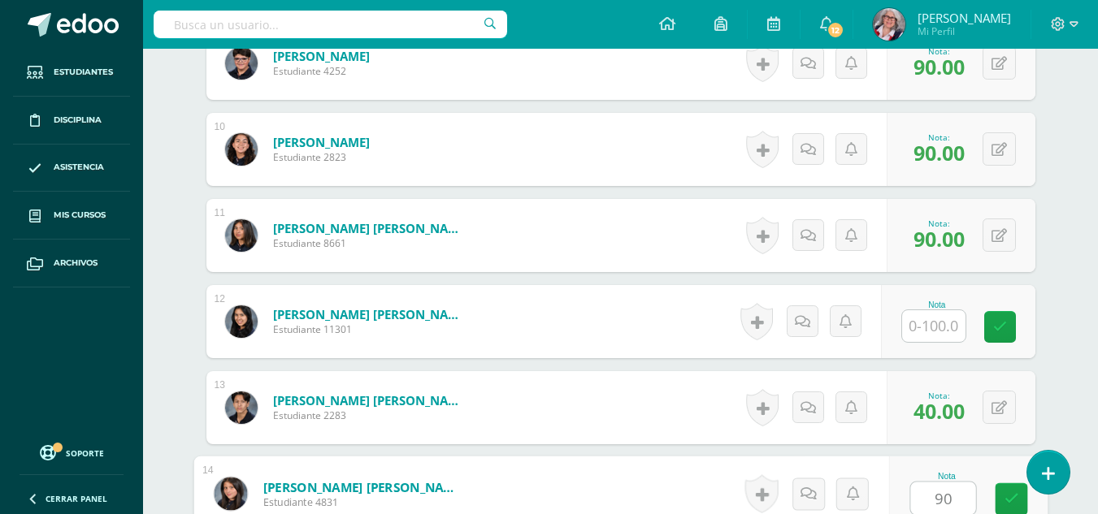
type input "90"
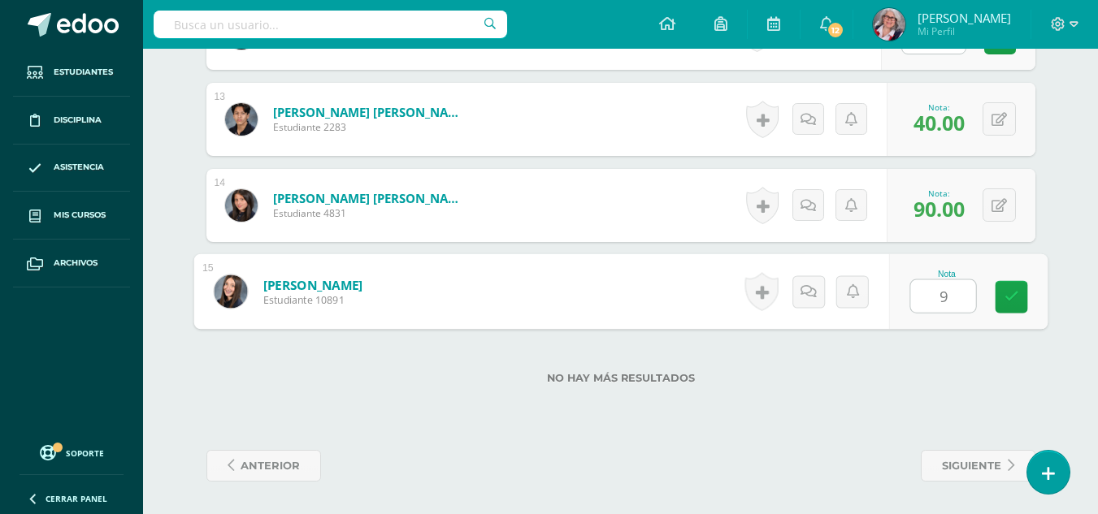
type input "90"
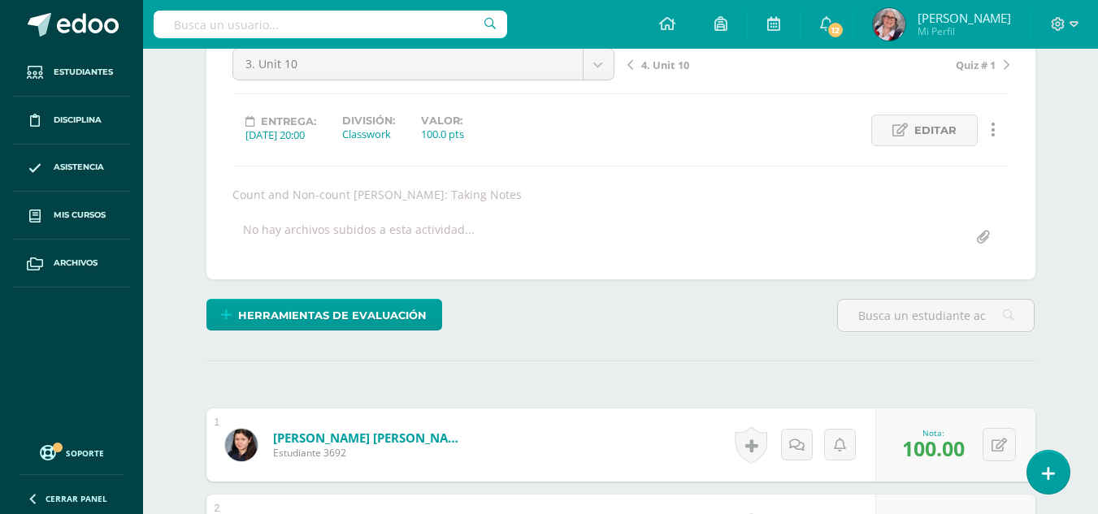
scroll to position [0, 0]
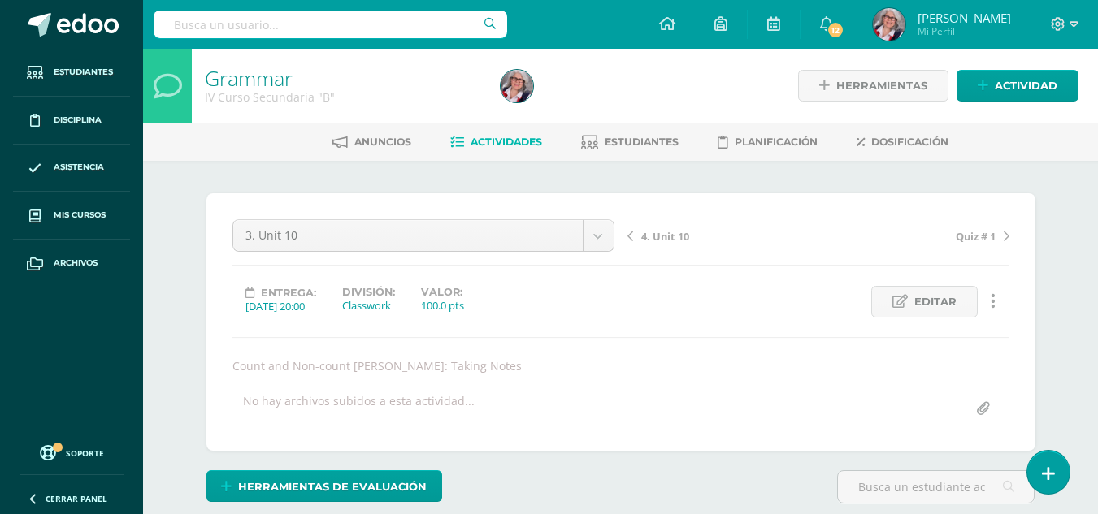
click at [483, 138] on span "Actividades" at bounding box center [506, 142] width 72 height 12
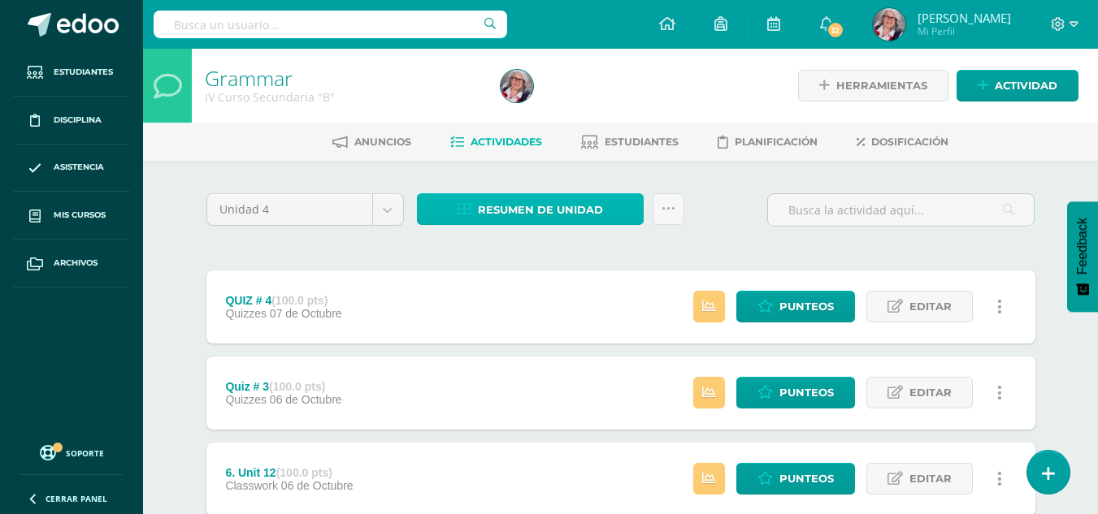
click at [533, 215] on span "Resumen de unidad" at bounding box center [540, 210] width 125 height 30
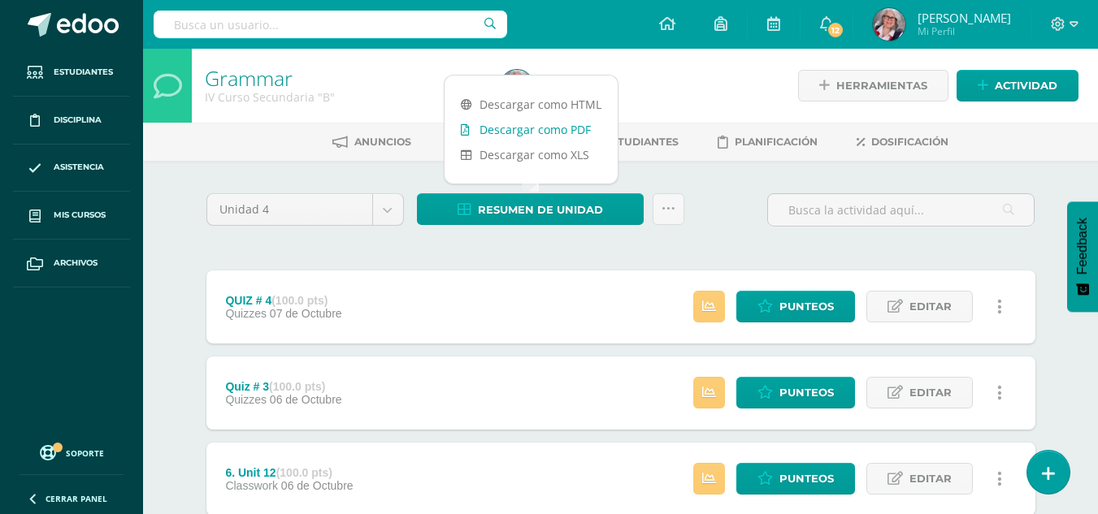
click at [530, 131] on link "Descargar como PDF" at bounding box center [530, 129] width 173 height 25
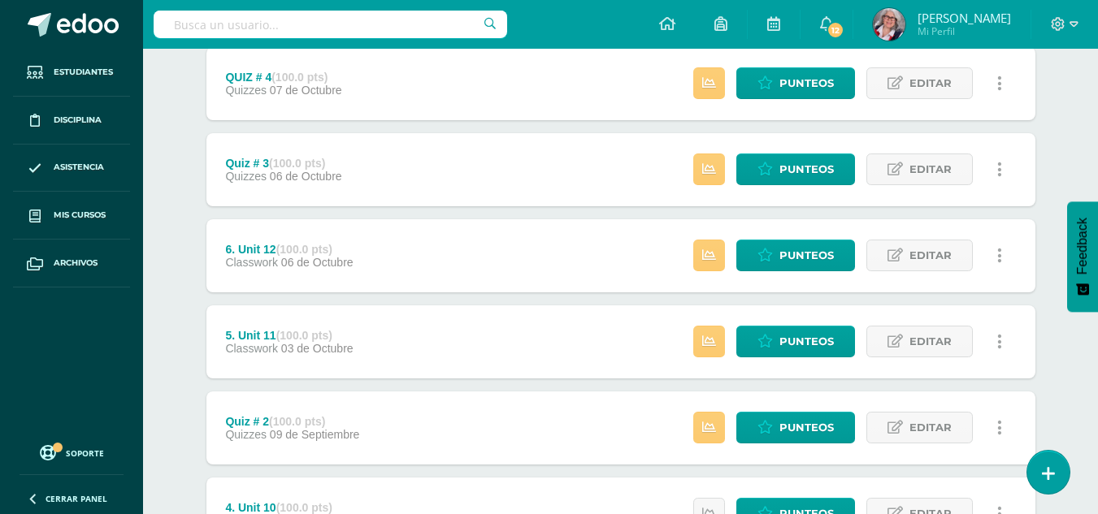
scroll to position [223, 0]
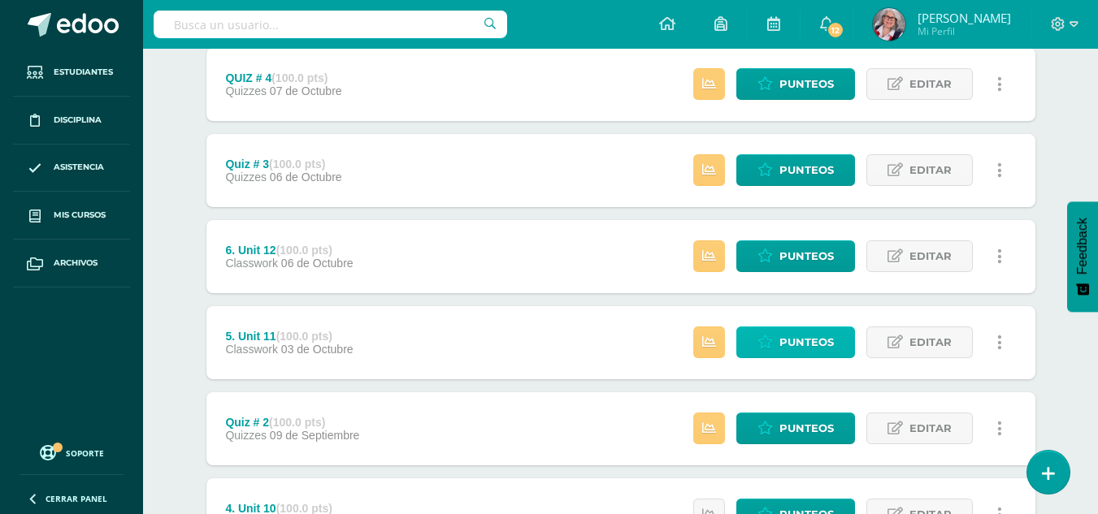
click at [803, 340] on span "Punteos" at bounding box center [806, 342] width 54 height 30
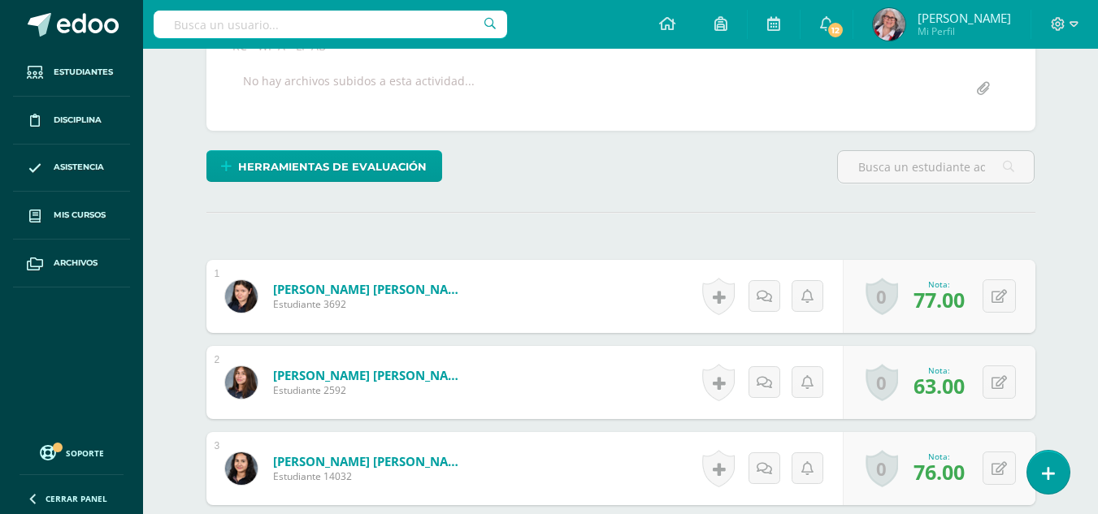
scroll to position [321, 0]
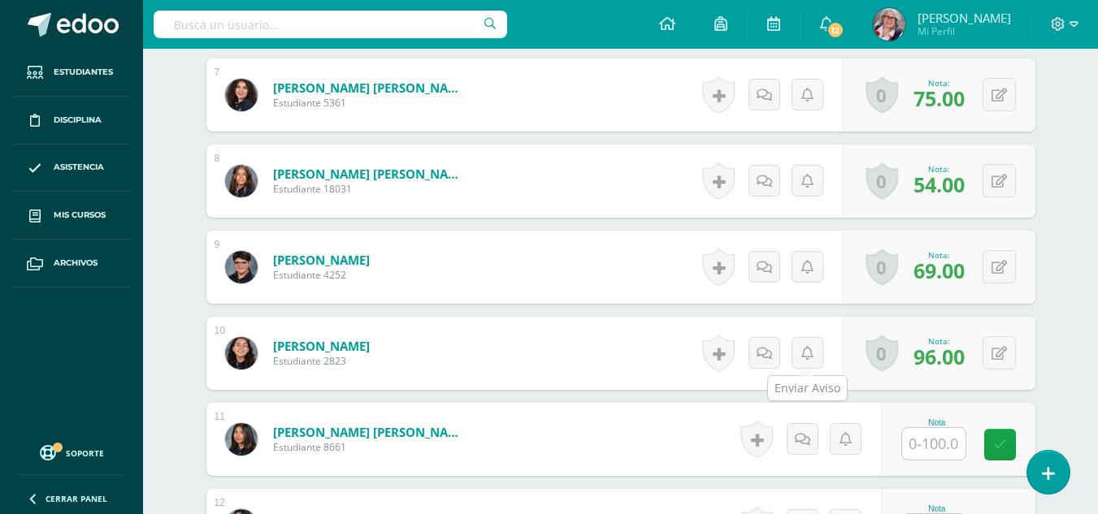
scroll to position [1039, 0]
drag, startPoint x: 957, startPoint y: 463, endPoint x: 948, endPoint y: 453, distance: 13.2
click at [948, 453] on div "Nota" at bounding box center [958, 438] width 154 height 73
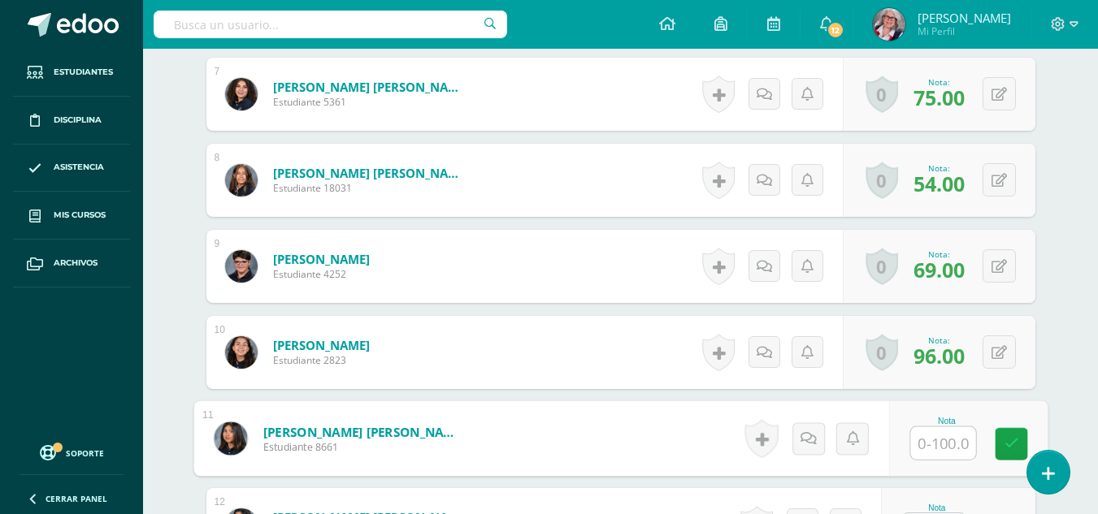
click at [948, 453] on input "text" at bounding box center [942, 443] width 65 height 33
type input "62"
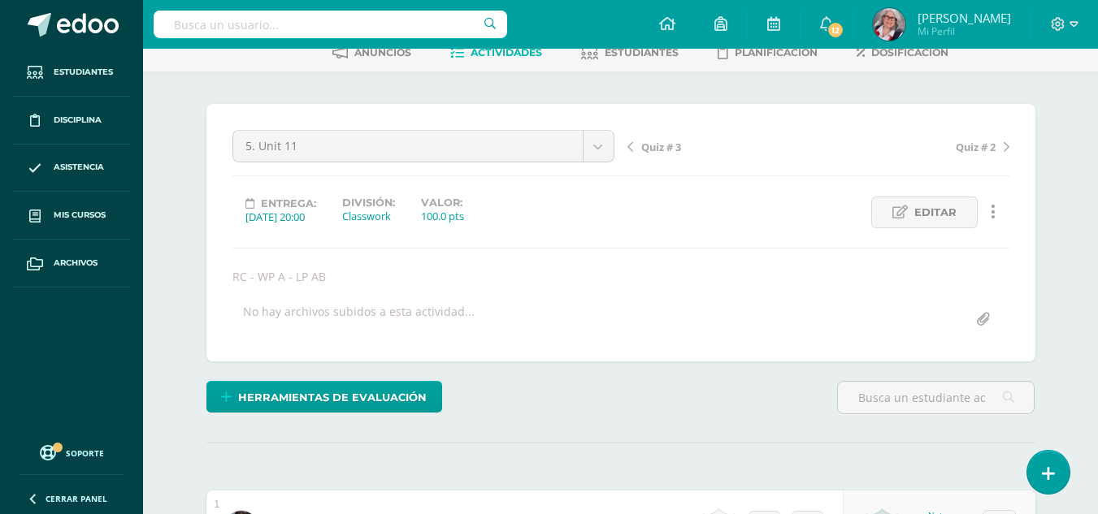
scroll to position [0, 0]
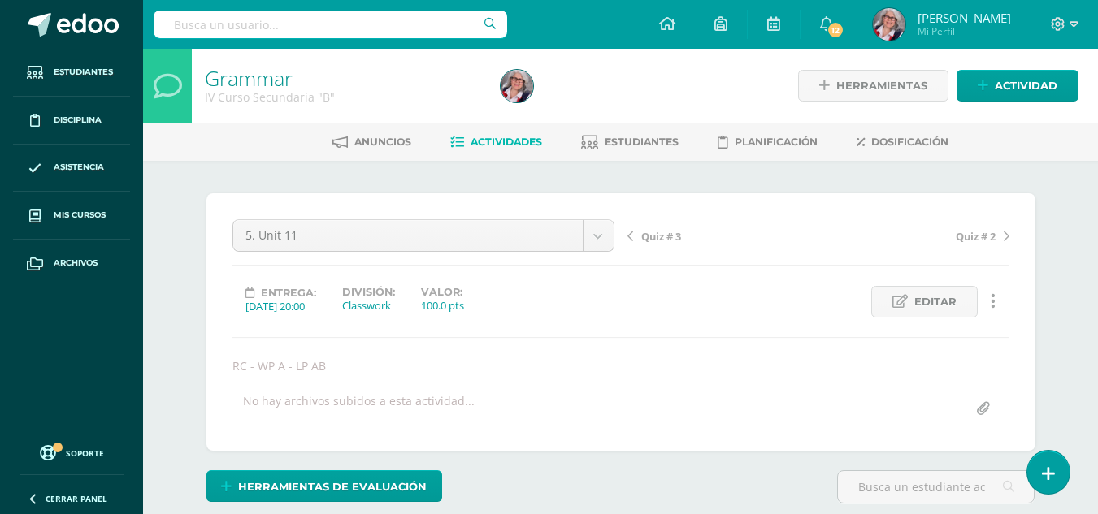
click at [512, 145] on span "Actividades" at bounding box center [506, 142] width 72 height 12
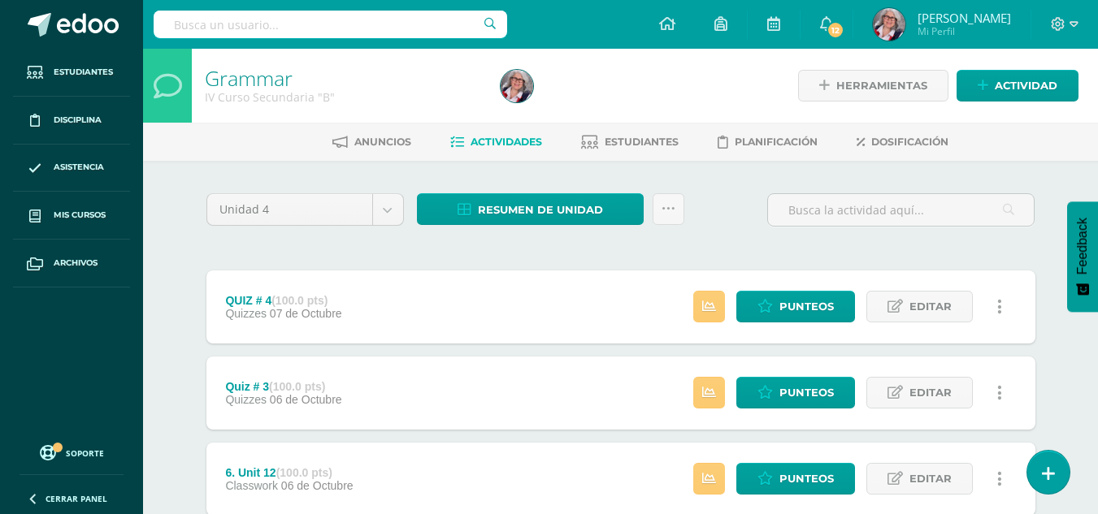
click at [505, 139] on span "Actividades" at bounding box center [506, 142] width 72 height 12
click at [519, 206] on span "Resumen de unidad" at bounding box center [540, 210] width 125 height 30
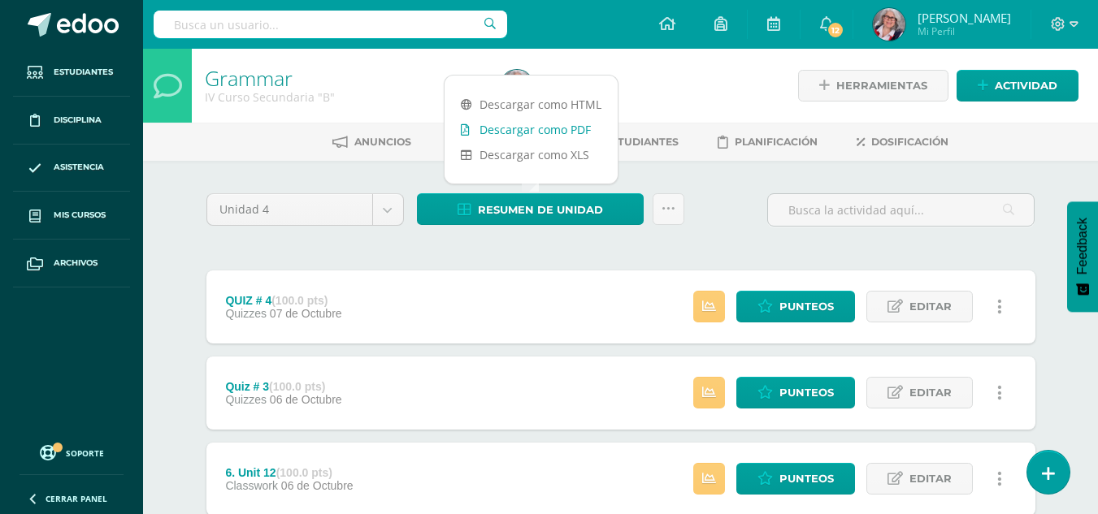
click at [511, 132] on link "Descargar como PDF" at bounding box center [530, 129] width 173 height 25
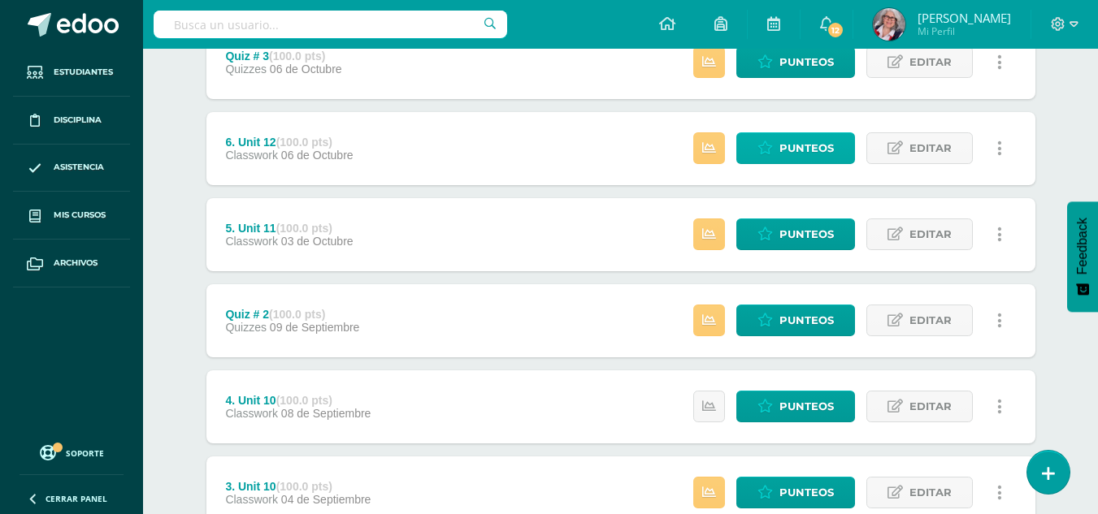
scroll to position [332, 0]
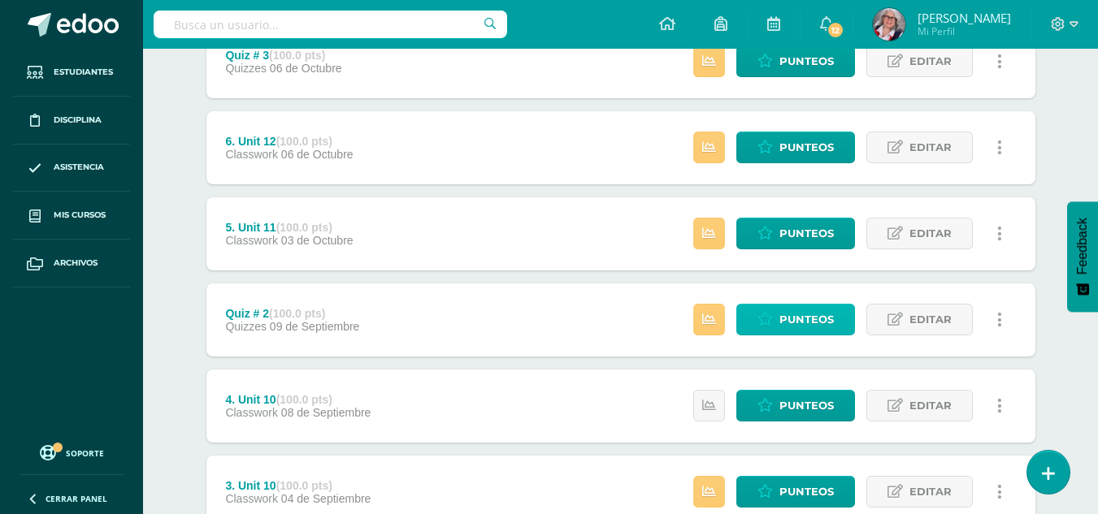
click at [813, 319] on span "Punteos" at bounding box center [806, 320] width 54 height 30
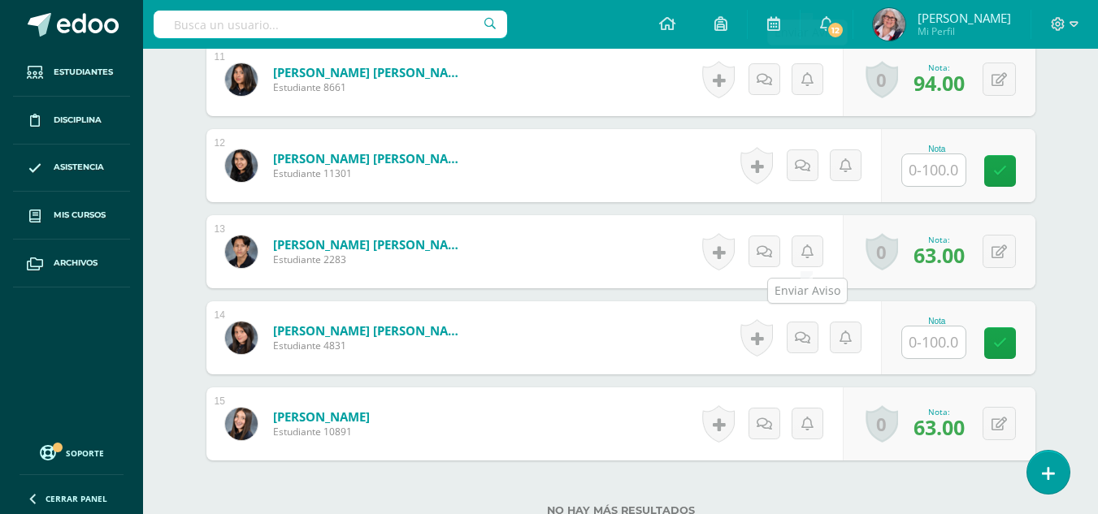
scroll to position [1399, 0]
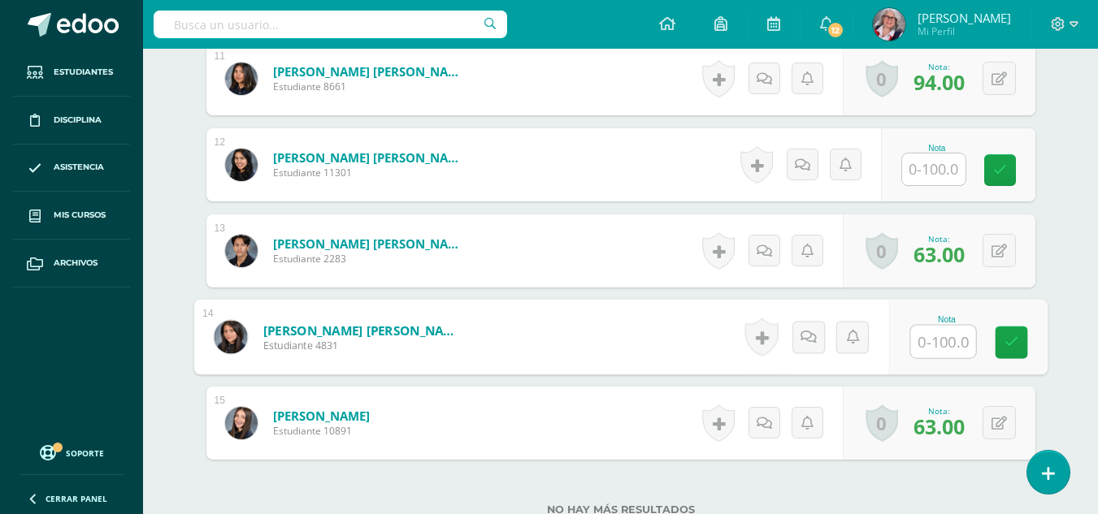
click at [933, 338] on input "text" at bounding box center [942, 342] width 65 height 33
type input "93"
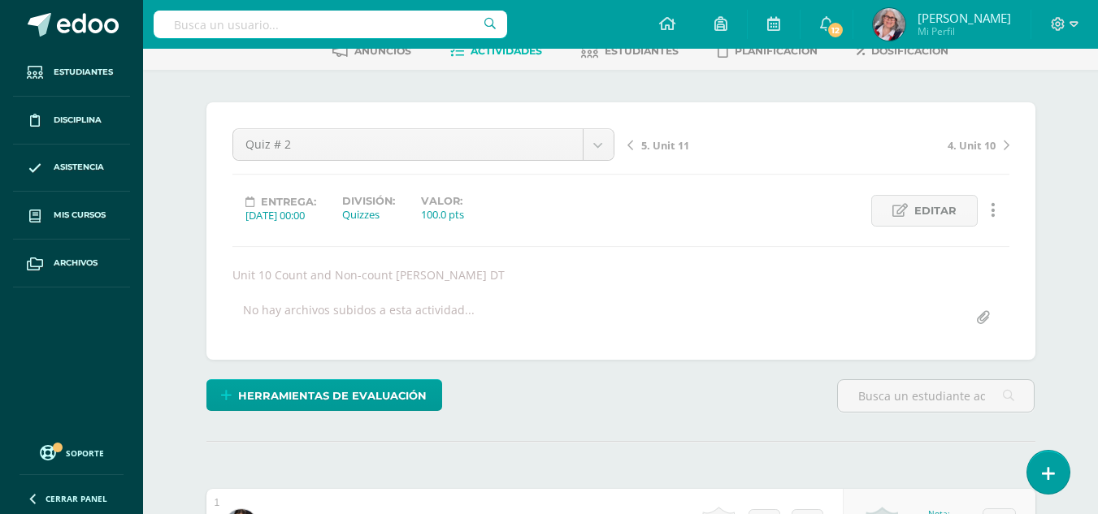
scroll to position [0, 0]
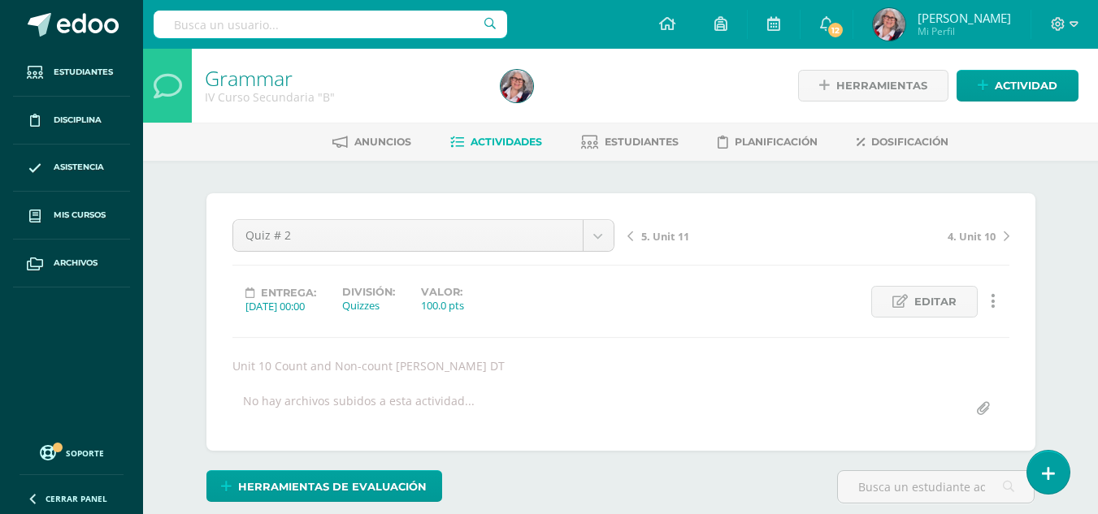
click at [470, 143] on span "Actividades" at bounding box center [506, 142] width 72 height 12
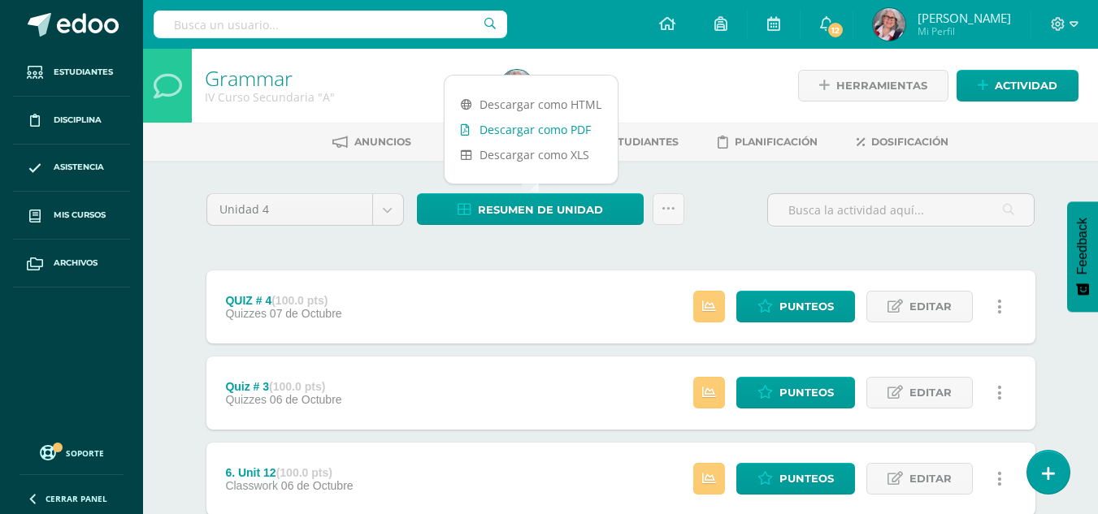
click at [515, 128] on link "Descargar como PDF" at bounding box center [530, 129] width 173 height 25
